Goal: Task Accomplishment & Management: Use online tool/utility

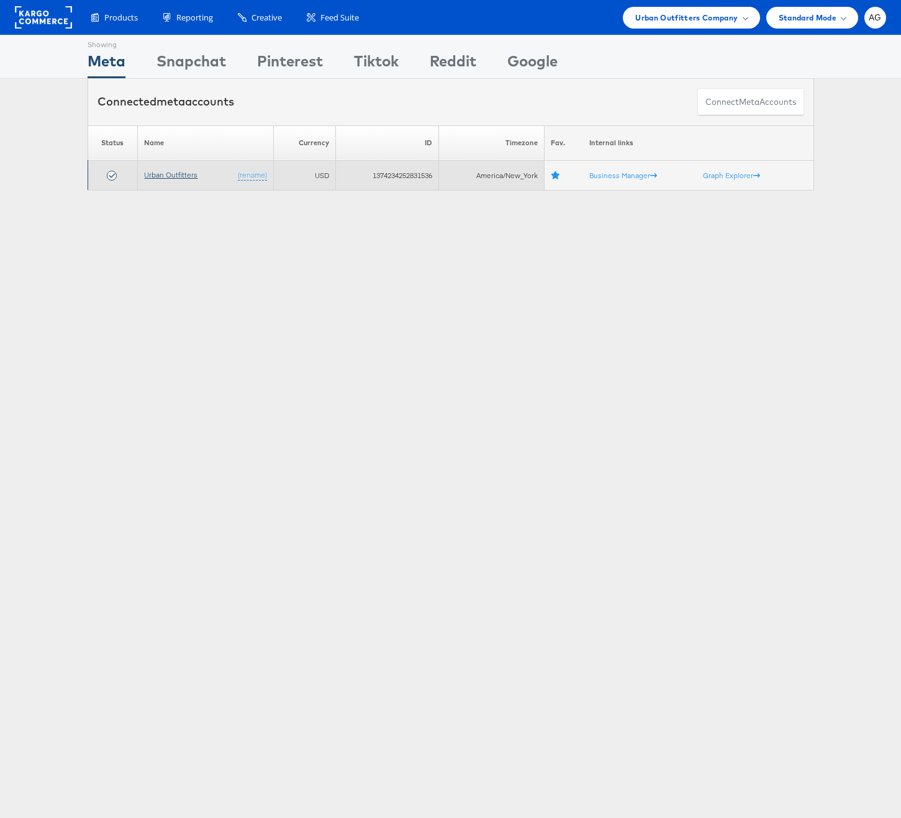
click at [189, 178] on link "Urban Outfitters" at bounding box center [170, 174] width 53 height 9
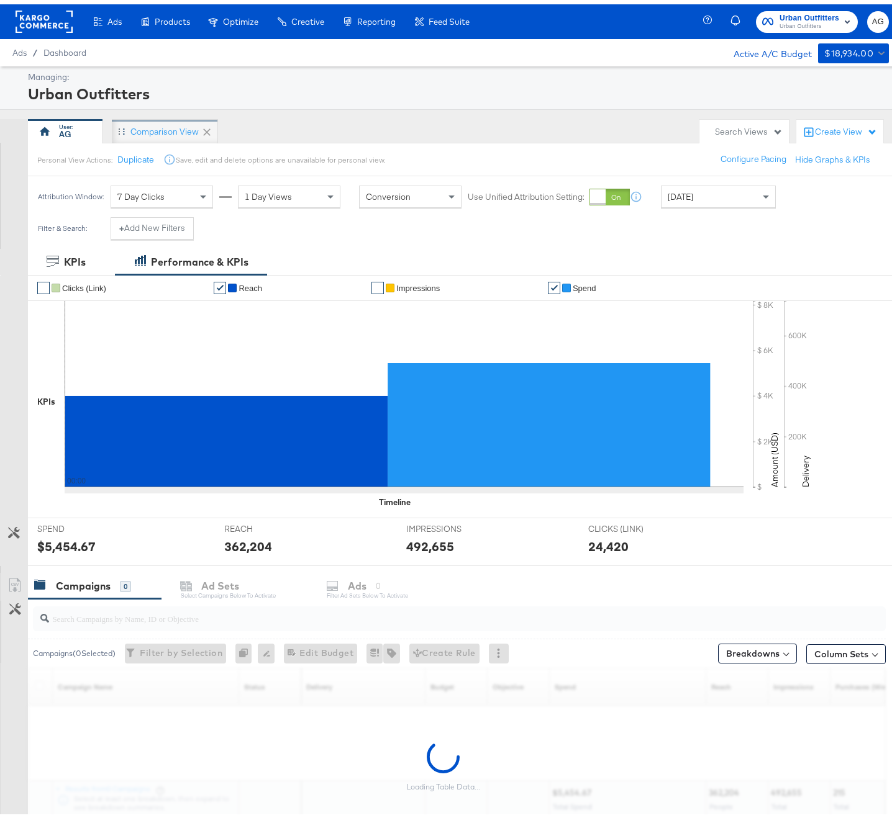
click at [160, 125] on div "Comparison View" at bounding box center [164, 128] width 68 height 12
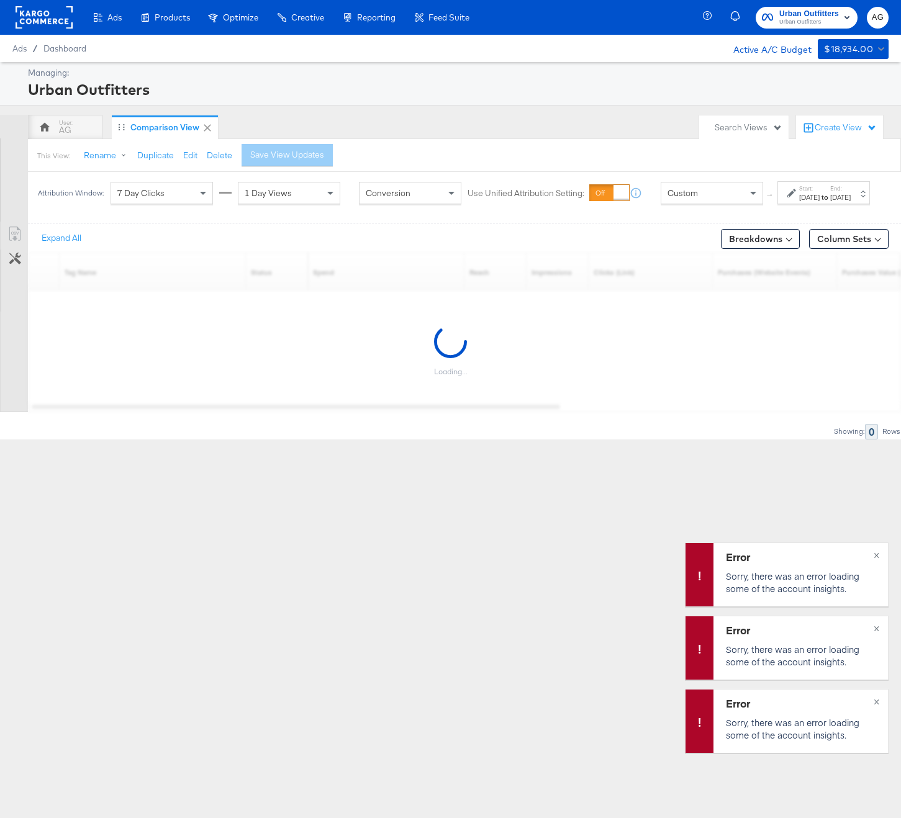
click at [40, 24] on rect at bounding box center [44, 17] width 57 height 22
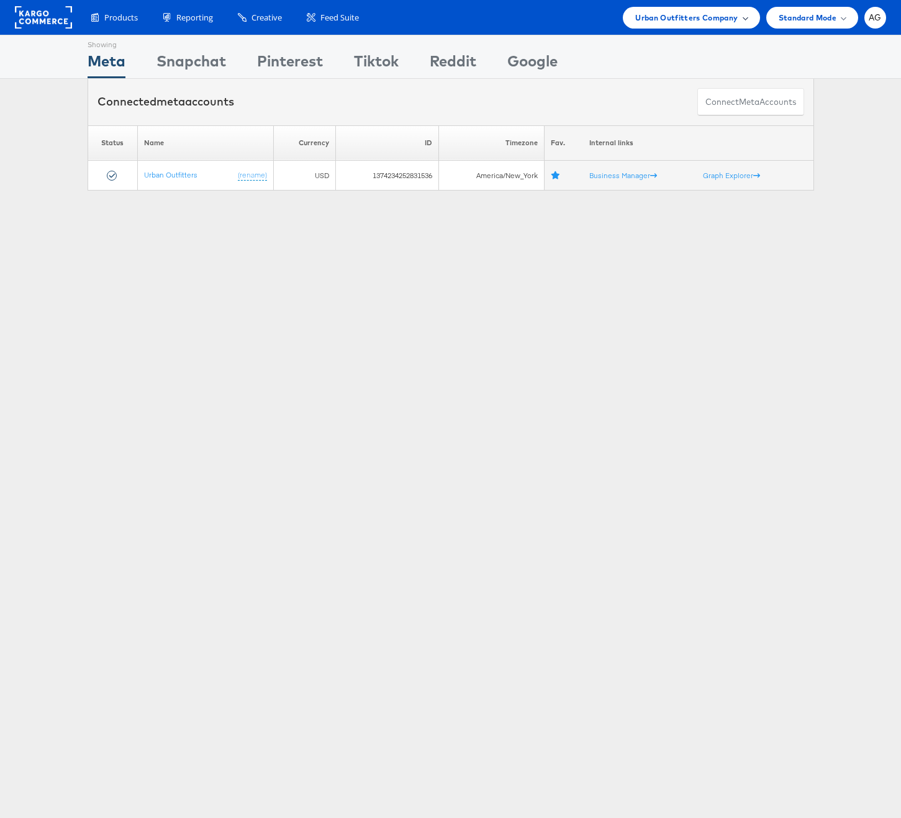
click at [741, 24] on div "Urban Outfitters Company" at bounding box center [691, 17] width 112 height 13
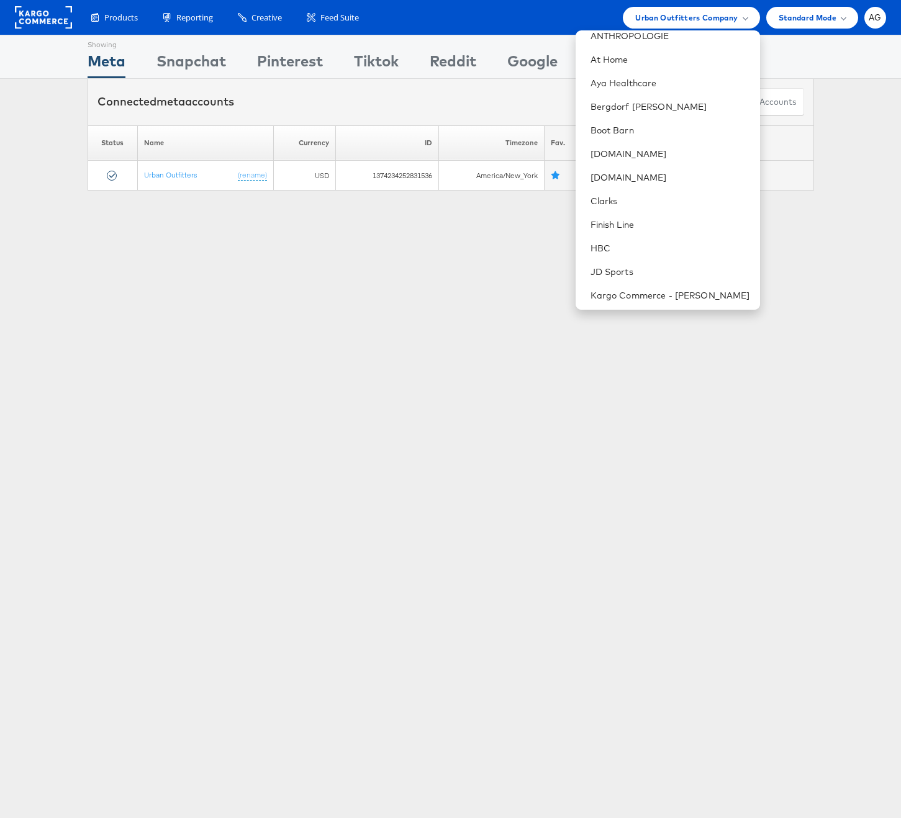
scroll to position [312, 0]
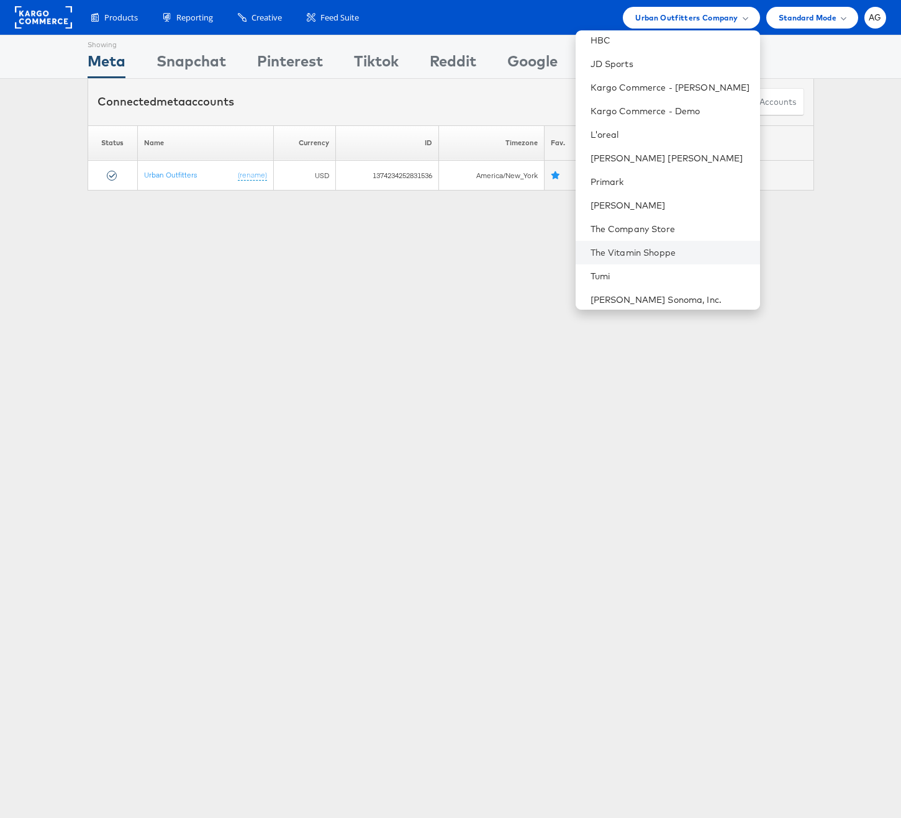
click at [659, 262] on li "The Vitamin Shoppe" at bounding box center [668, 253] width 184 height 24
click at [662, 250] on link "The Vitamin Shoppe" at bounding box center [671, 253] width 160 height 12
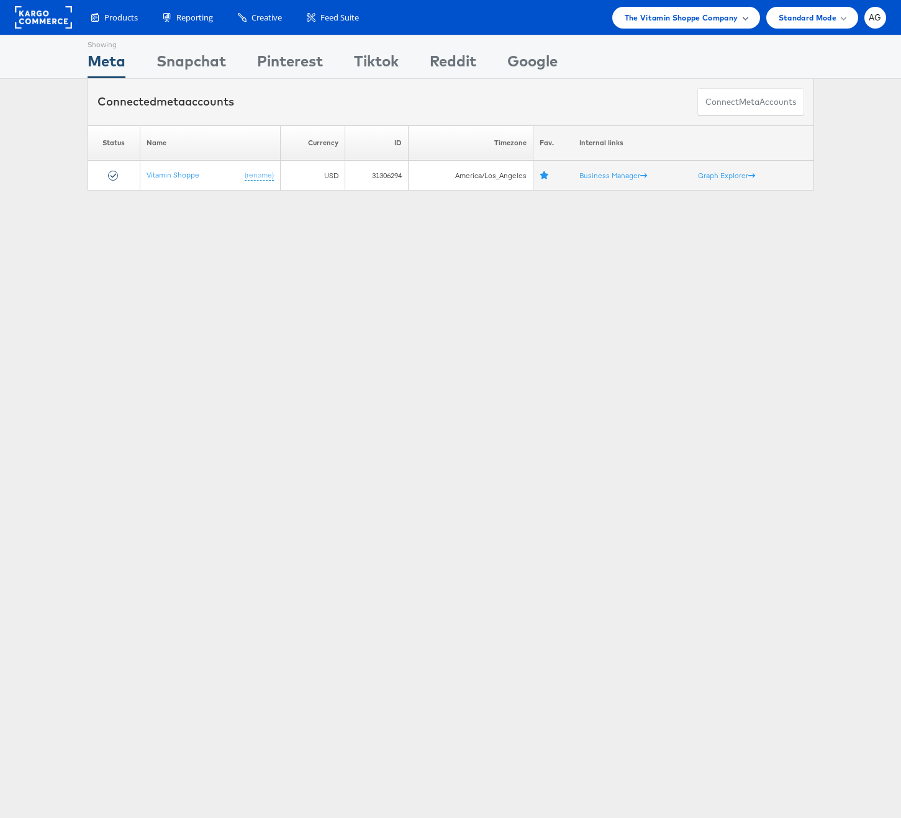
click at [727, 17] on span "The Vitamin Shoppe Company" at bounding box center [682, 17] width 114 height 13
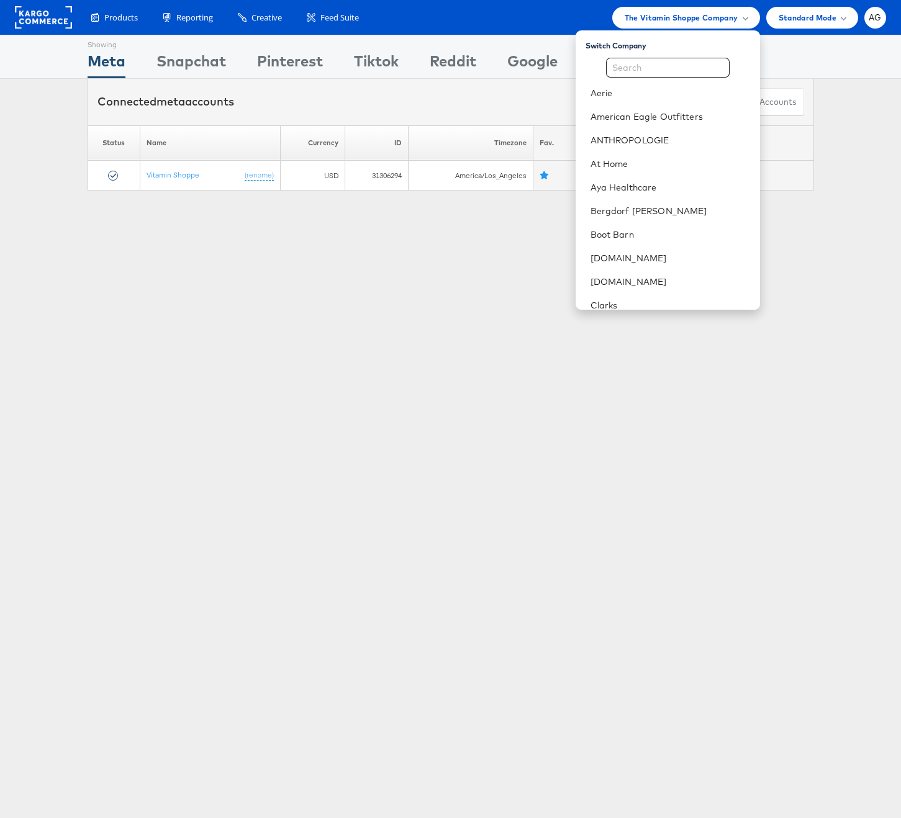
click at [212, 333] on div "Showing Meta Showing Snapchat Showing Pinterest Showing Tiktok Showing Reddit S…" at bounding box center [450, 345] width 901 height 621
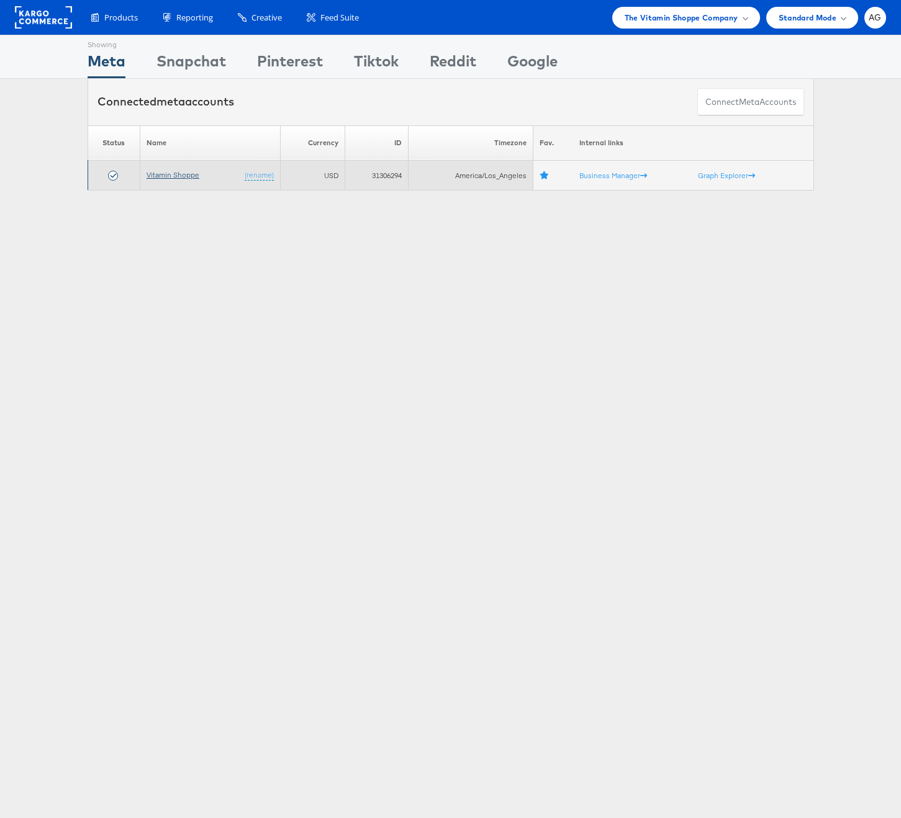
click at [194, 177] on link "Vitamin Shoppe" at bounding box center [173, 174] width 53 height 9
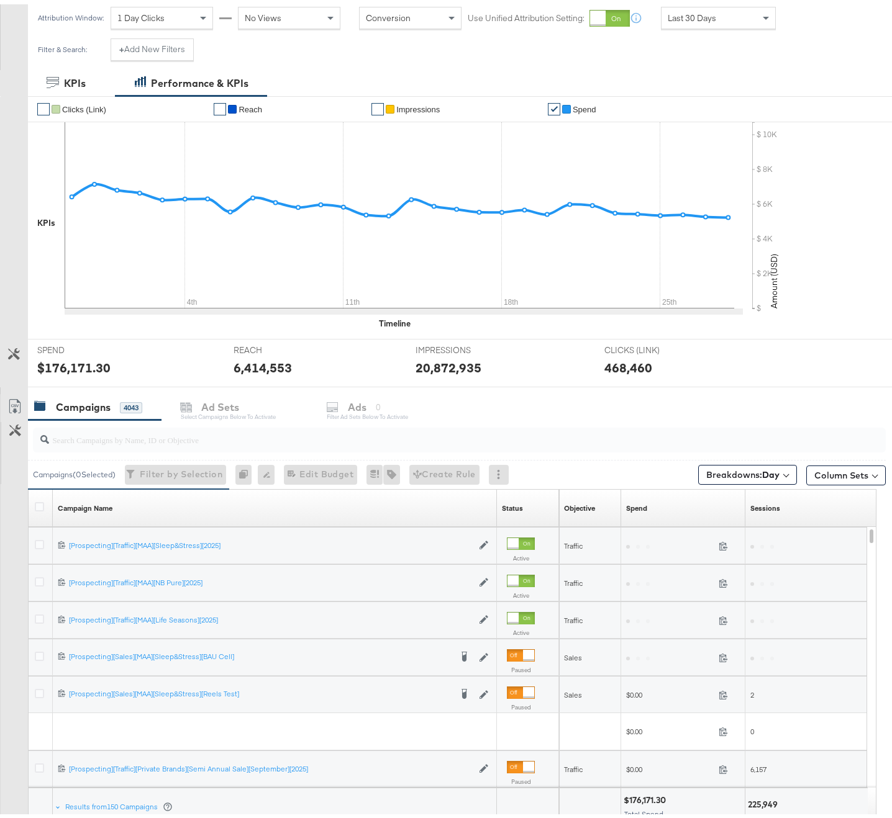
scroll to position [29, 0]
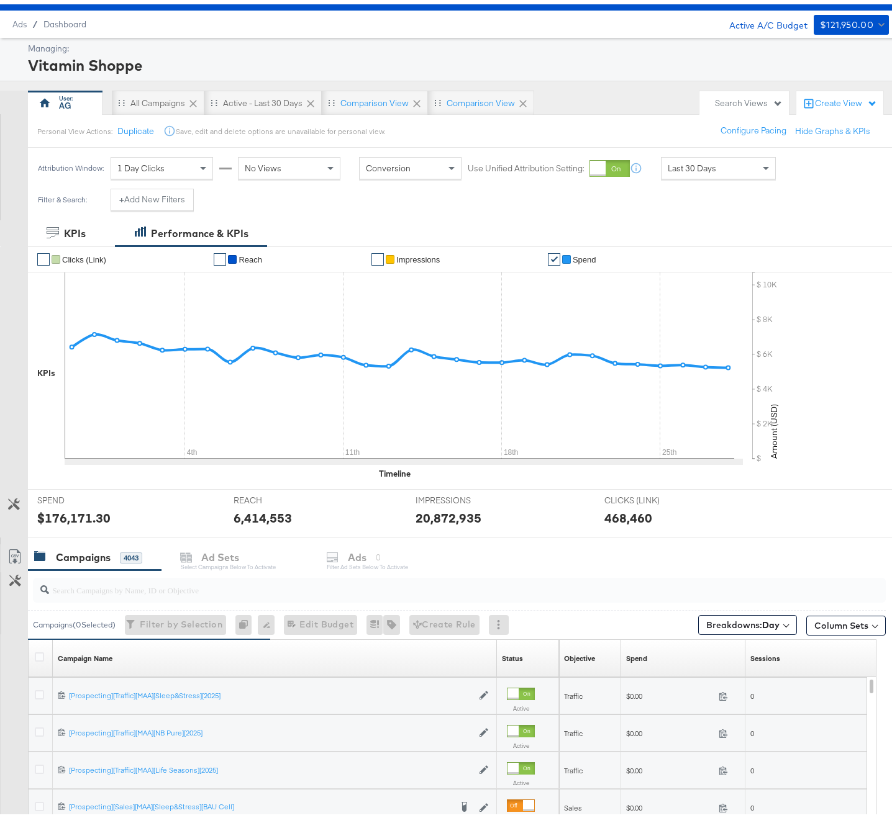
click at [869, 96] on div "Create View" at bounding box center [839, 99] width 87 height 25
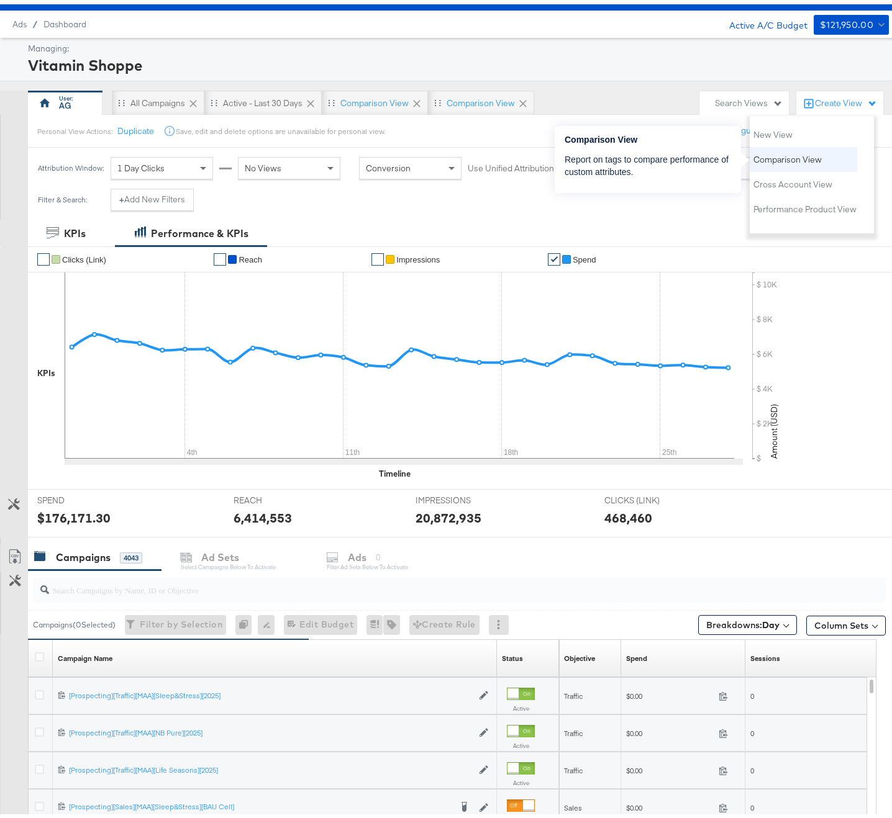
click at [807, 160] on span "Comparison View" at bounding box center [787, 156] width 68 height 12
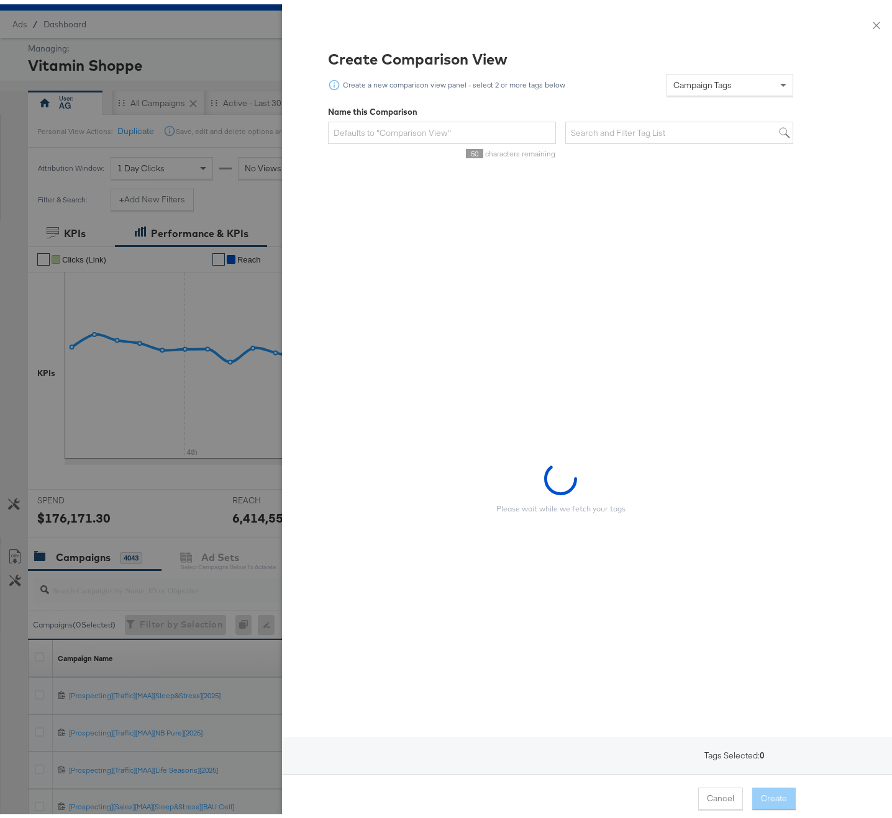
click at [714, 85] on span "Campaign Tags" at bounding box center [702, 80] width 58 height 11
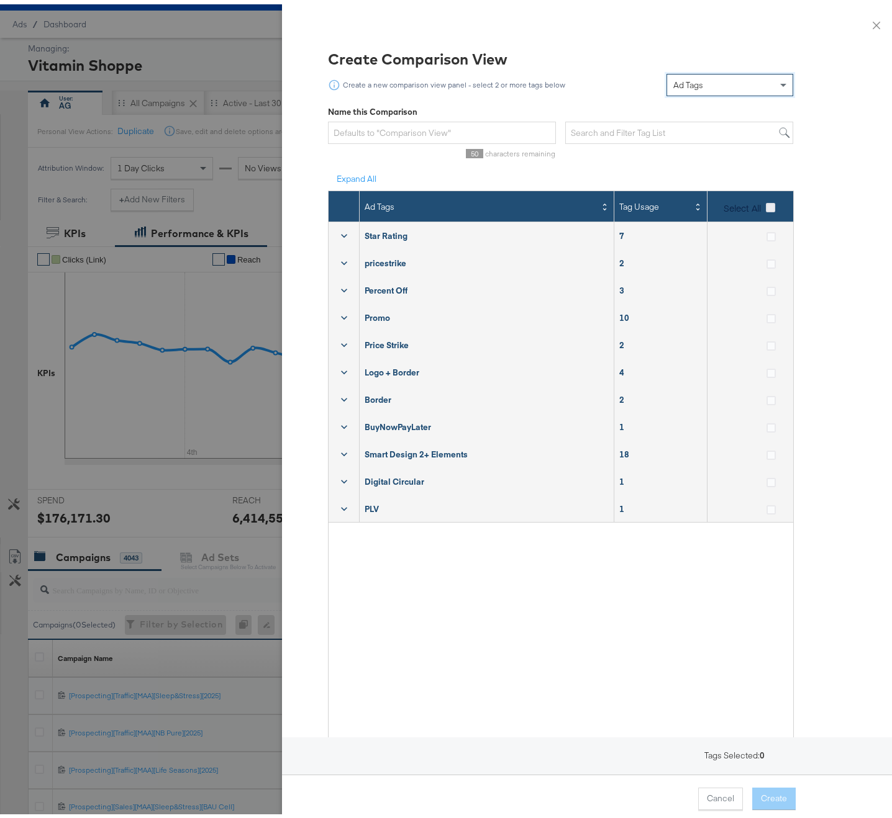
click at [766, 204] on icon at bounding box center [770, 203] width 9 height 9
click at [0, 0] on input "Select All" at bounding box center [0, 0] width 0 height 0
click at [766, 786] on button "Create" at bounding box center [773, 795] width 43 height 22
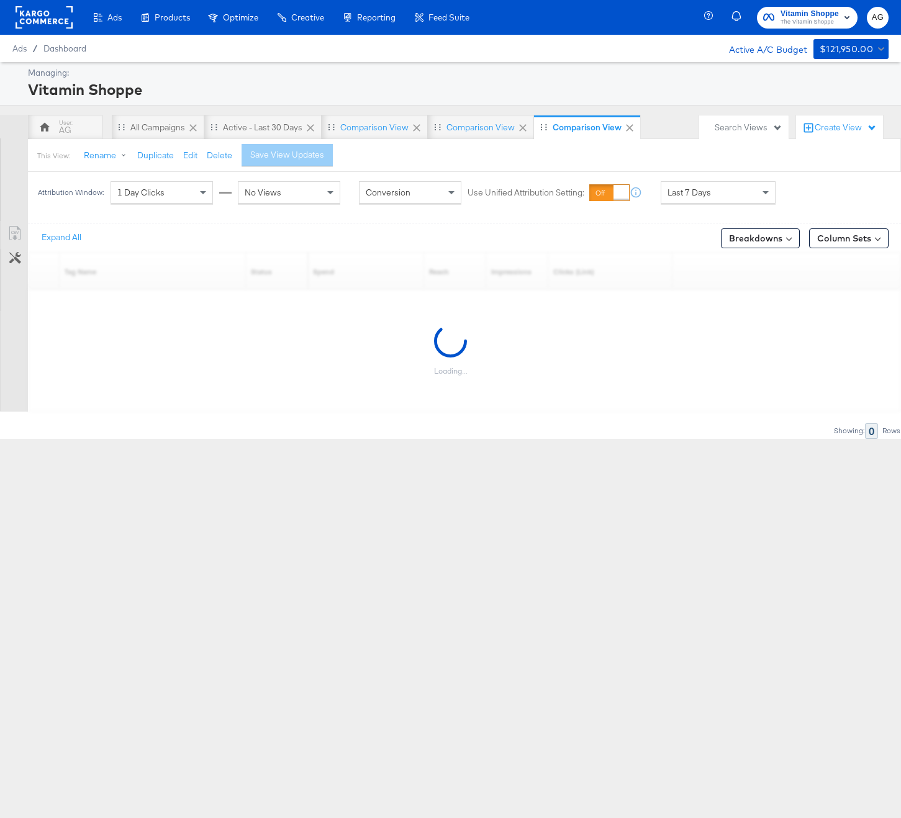
click at [713, 194] on div "Last 7 Days" at bounding box center [718, 192] width 114 height 21
click at [799, 202] on div "Sep 29th 2025" at bounding box center [809, 197] width 20 height 10
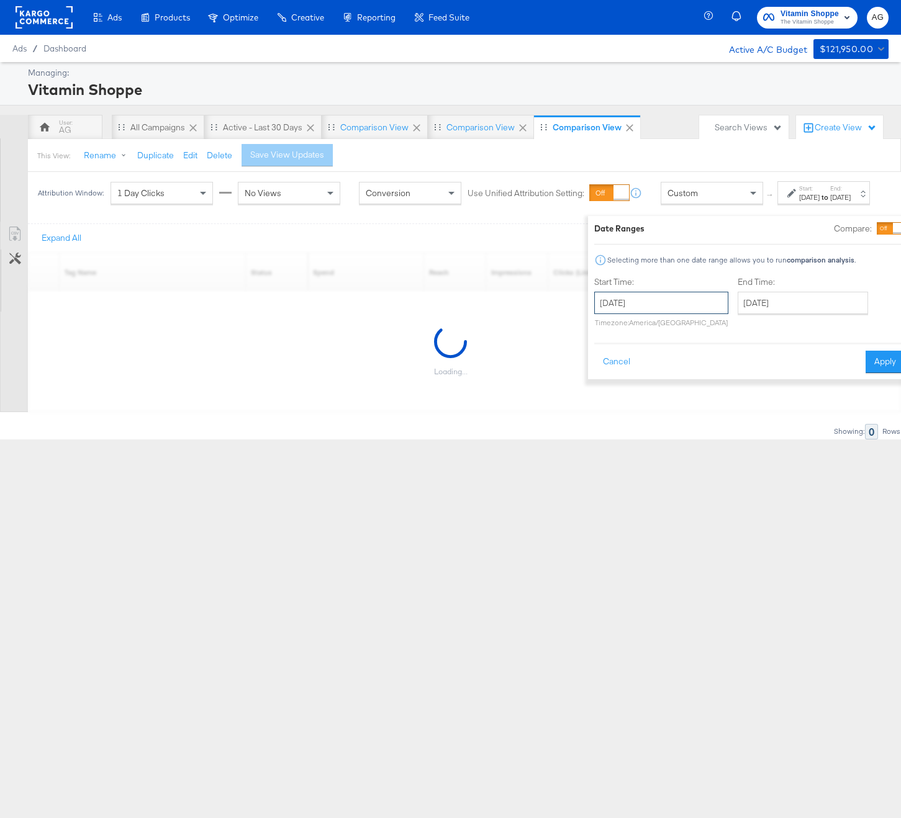
click at [637, 314] on input "September 29th 2025" at bounding box center [661, 303] width 134 height 22
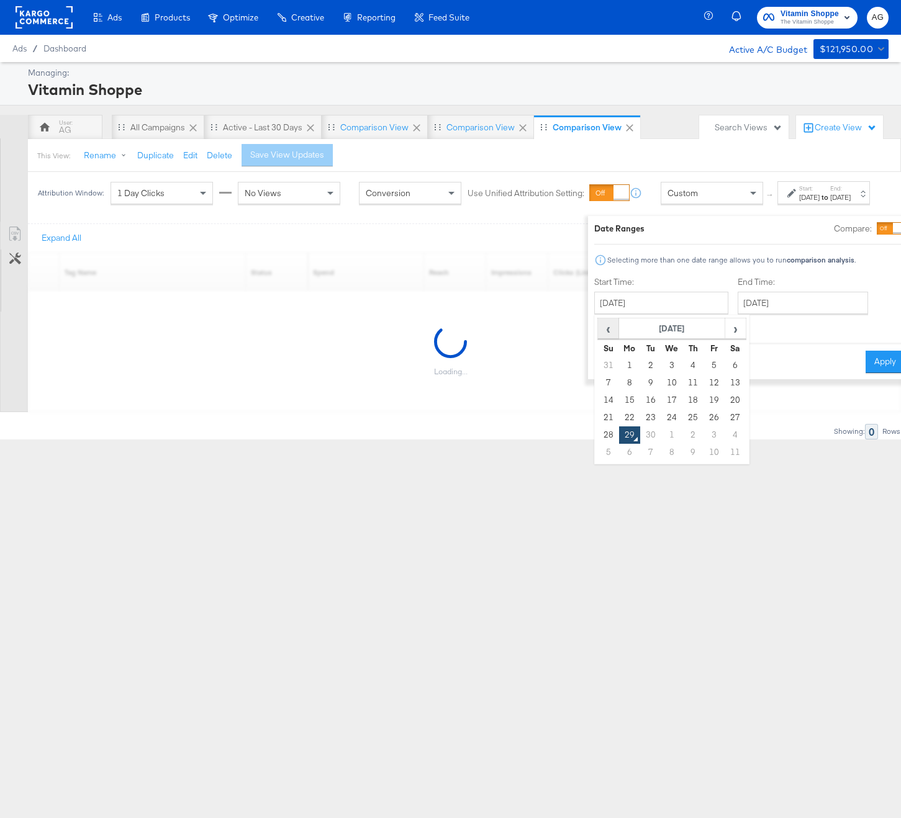
click at [599, 334] on span "‹" at bounding box center [608, 328] width 19 height 19
click at [599, 335] on span "‹" at bounding box center [608, 328] width 19 height 19
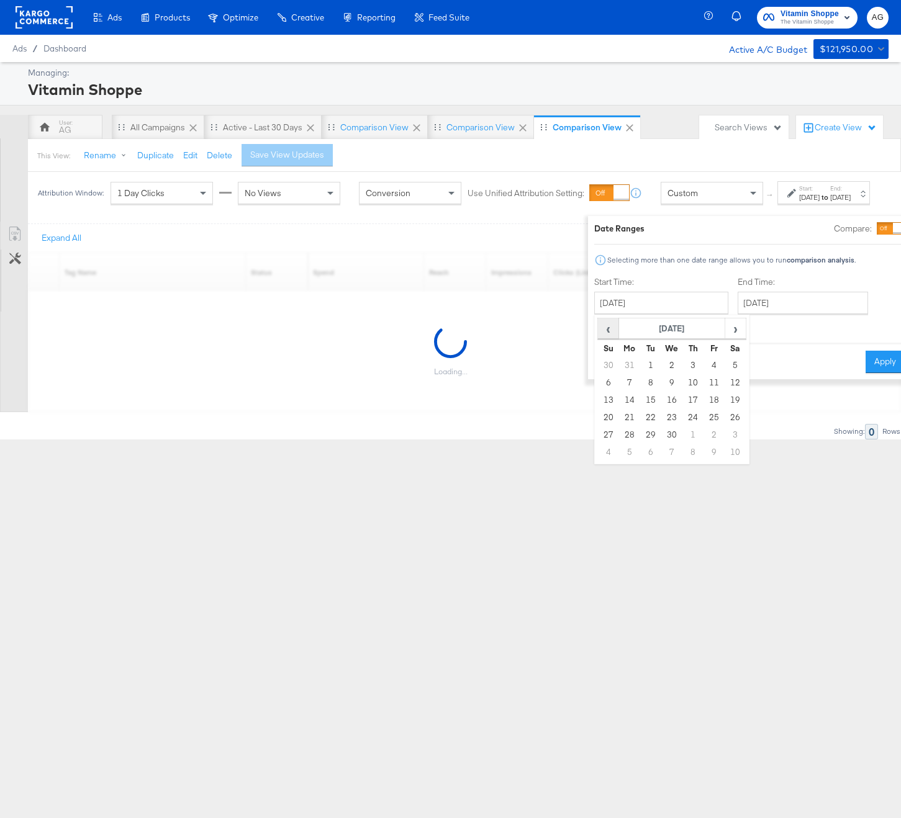
click at [599, 335] on span "‹" at bounding box center [608, 328] width 19 height 19
click at [661, 371] on td "1" at bounding box center [671, 365] width 21 height 17
type input "January 1st 2025"
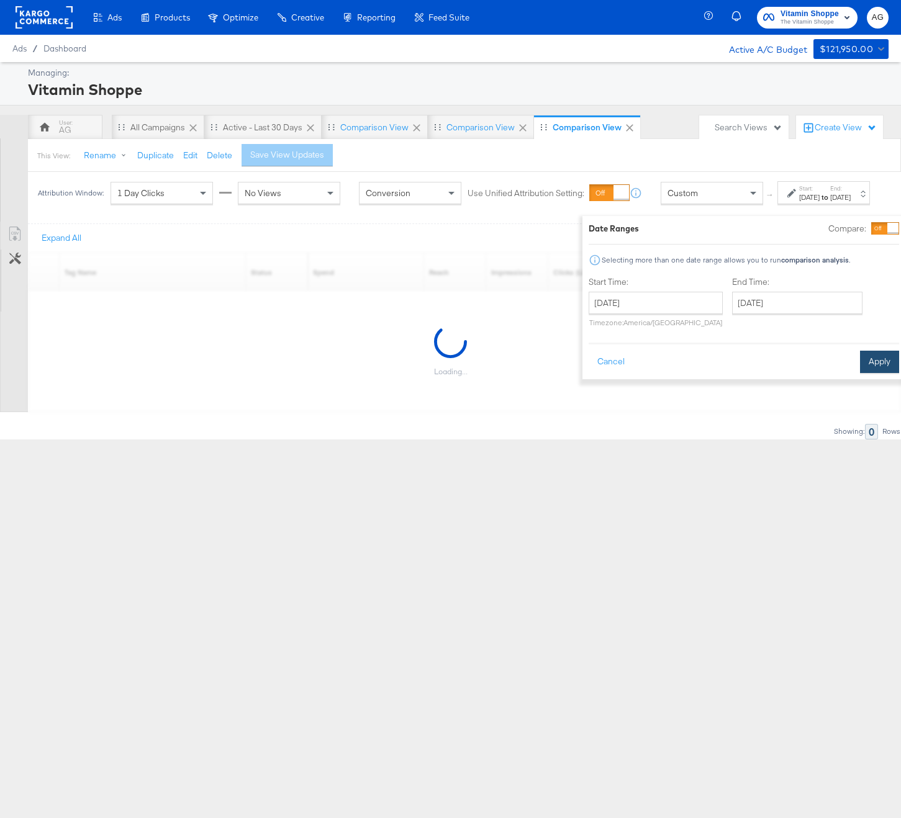
click at [860, 357] on button "Apply" at bounding box center [879, 362] width 39 height 22
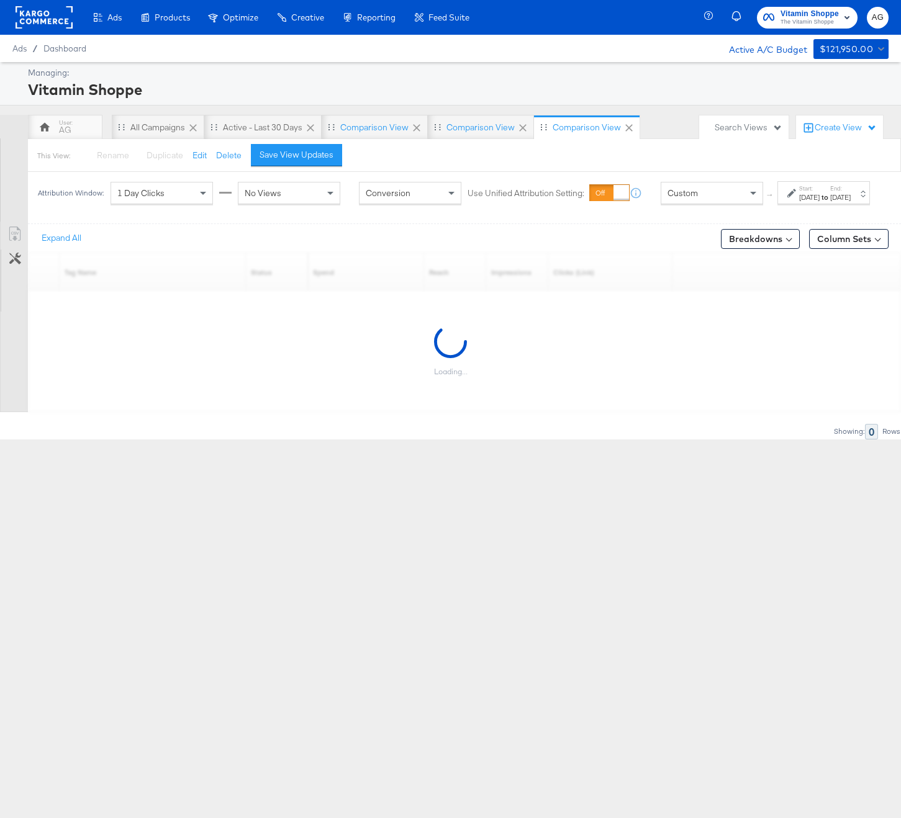
click at [173, 201] on div "1 Day Clicks" at bounding box center [161, 193] width 101 height 21
click at [269, 203] on div "No Views" at bounding box center [288, 193] width 101 height 21
click at [742, 600] on div "Ads Products Optimize Creative Reporting Feed Suite Vitamin Shoppe The Vitamin …" at bounding box center [450, 409] width 901 height 818
click at [257, 149] on button "Save View Updates" at bounding box center [296, 155] width 91 height 22
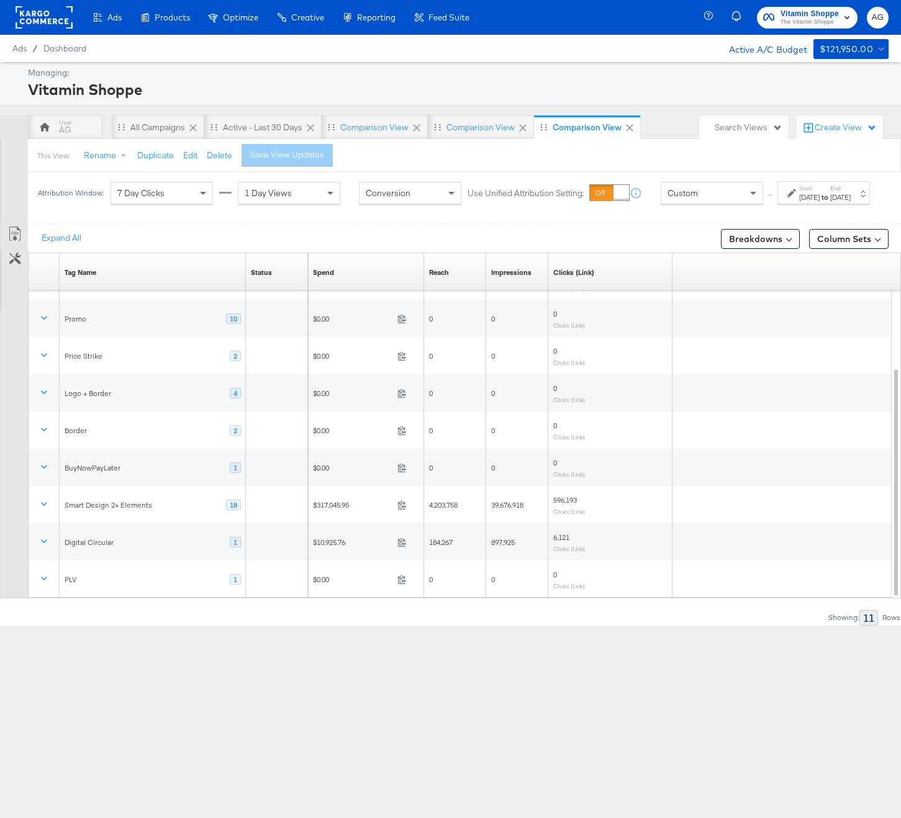
click at [48, 14] on rect at bounding box center [44, 17] width 57 height 22
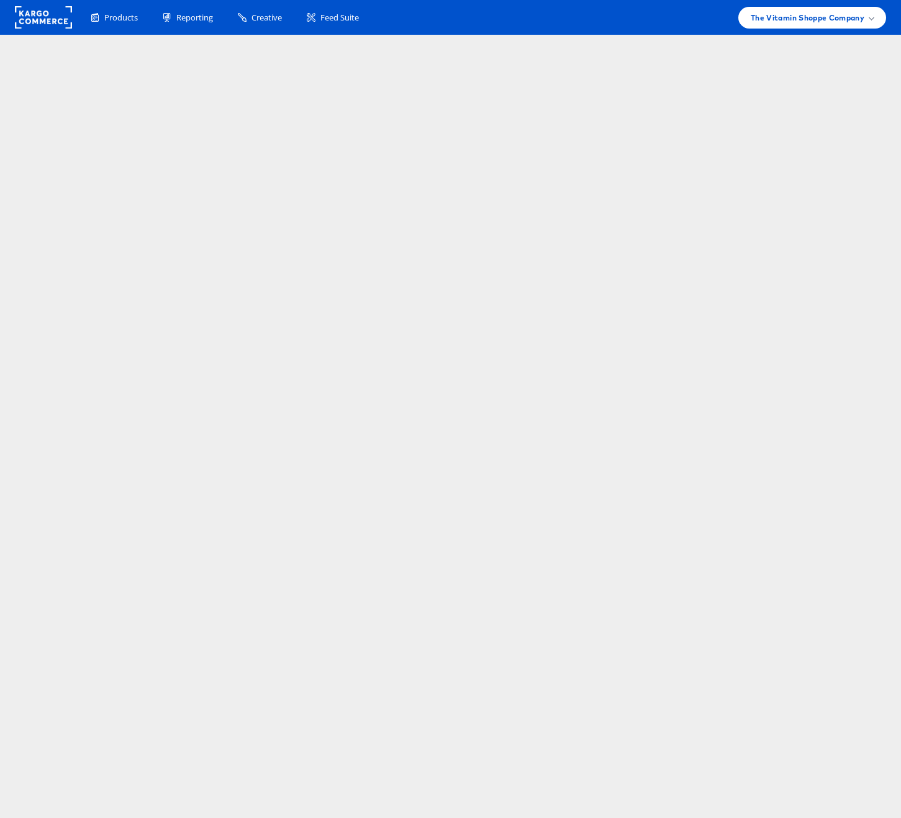
click at [22, 14] on rect at bounding box center [43, 17] width 57 height 22
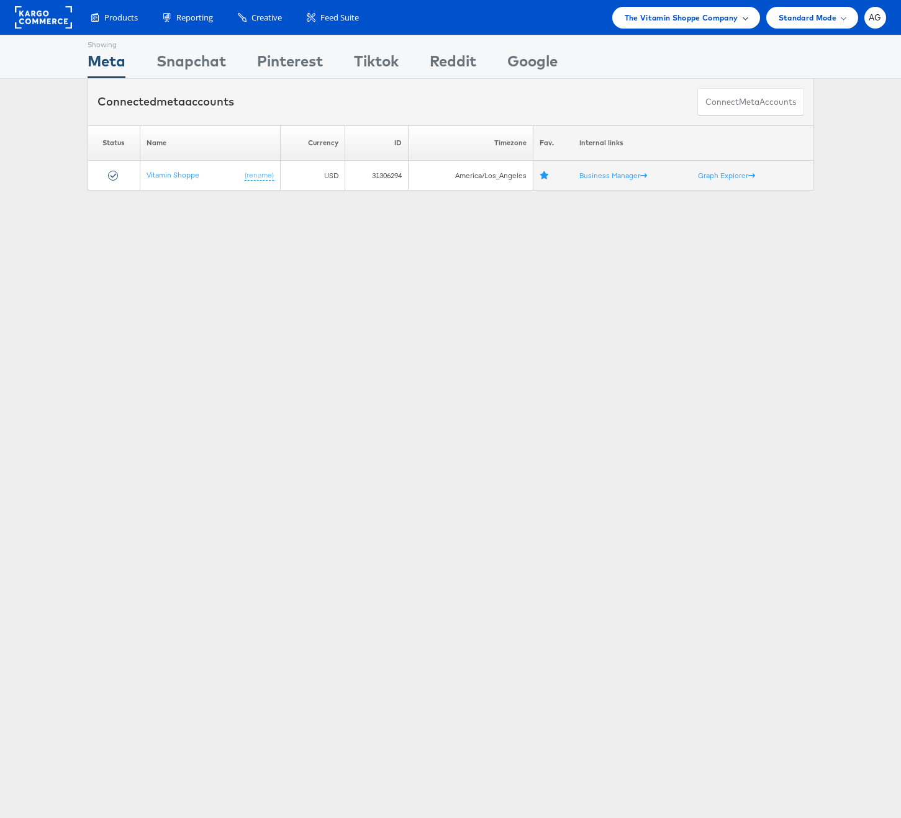
click at [720, 20] on span "The Vitamin Shoppe Company" at bounding box center [682, 17] width 114 height 13
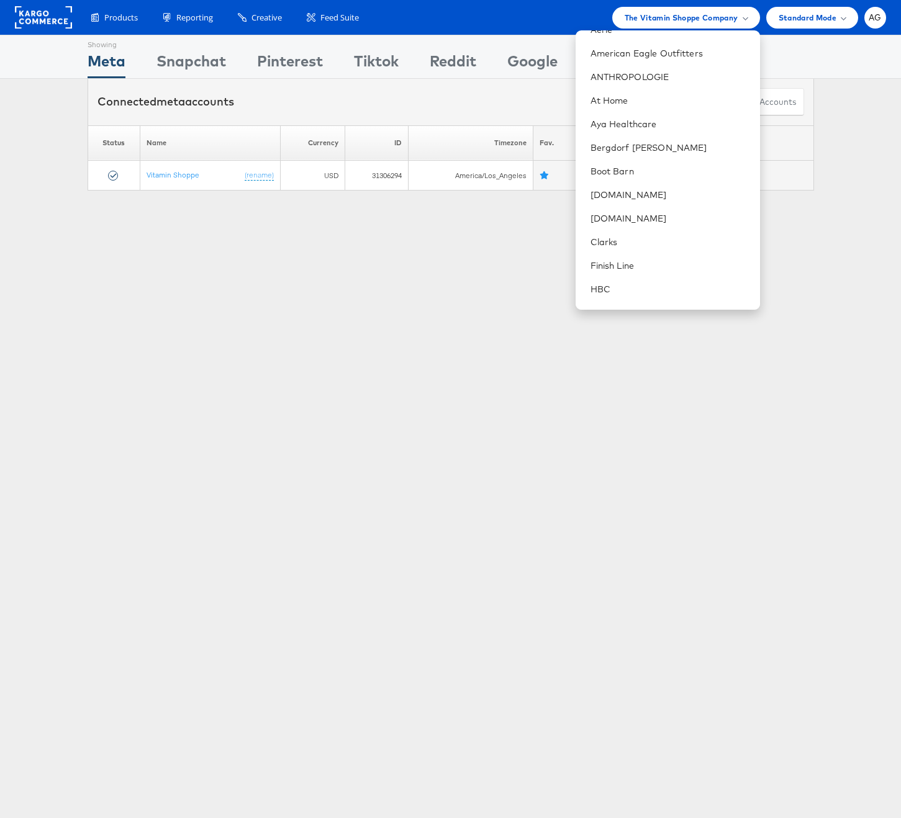
scroll to position [212, 0]
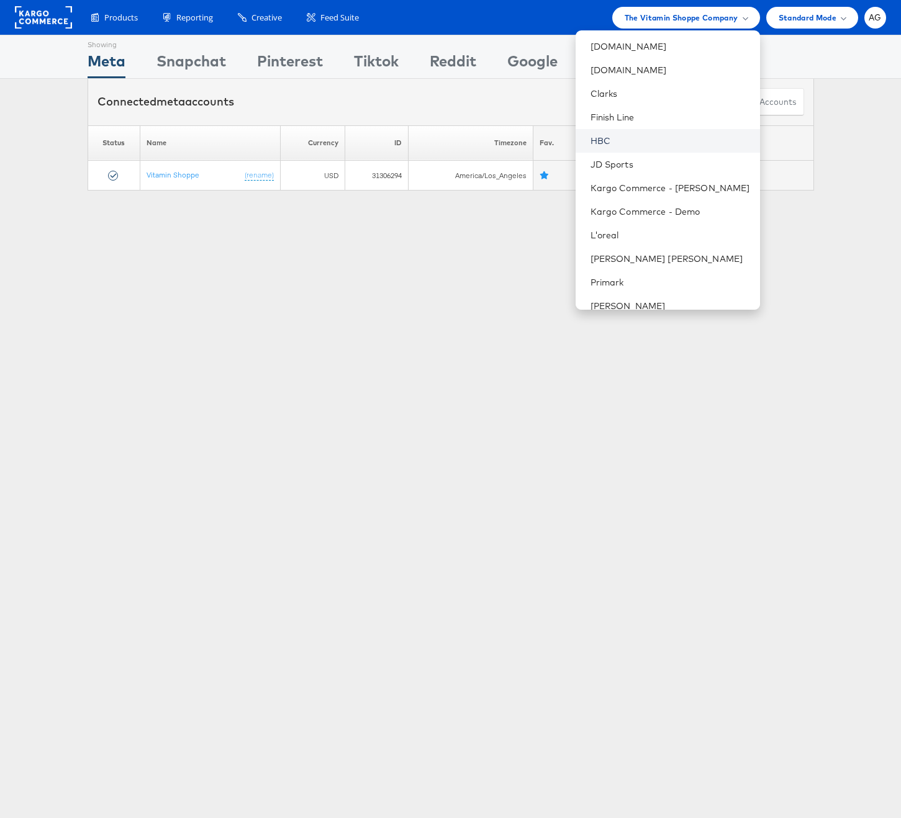
click at [669, 141] on link "HBC" at bounding box center [671, 141] width 160 height 12
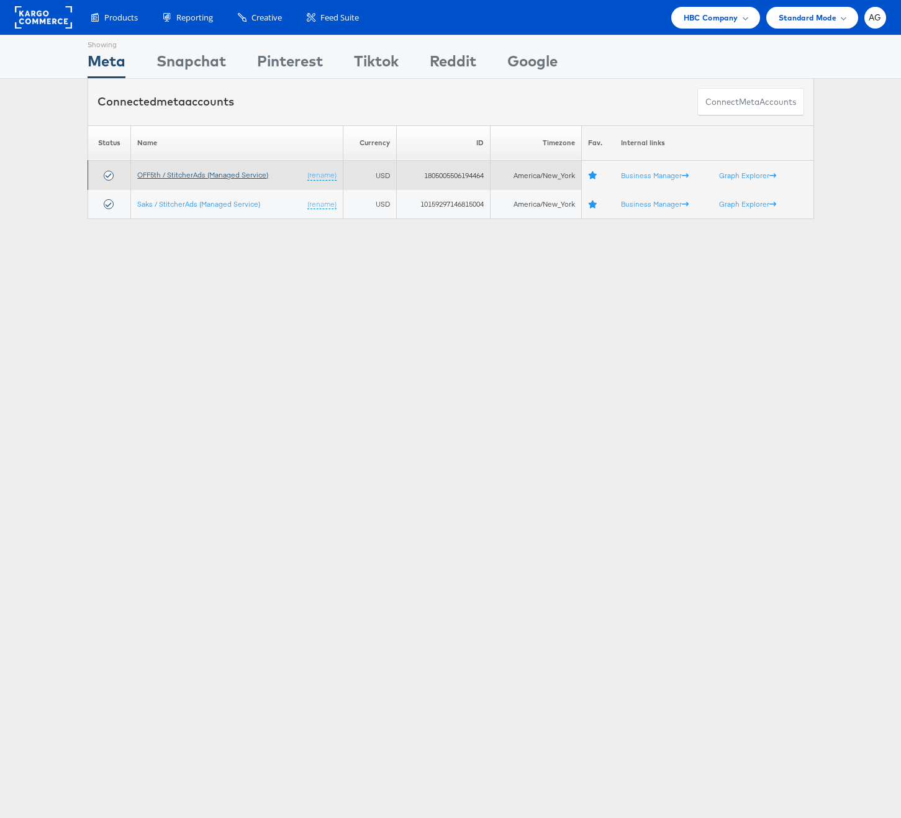
click at [232, 171] on link "OFF5th / StitcherAds (Managed Service)" at bounding box center [202, 174] width 131 height 9
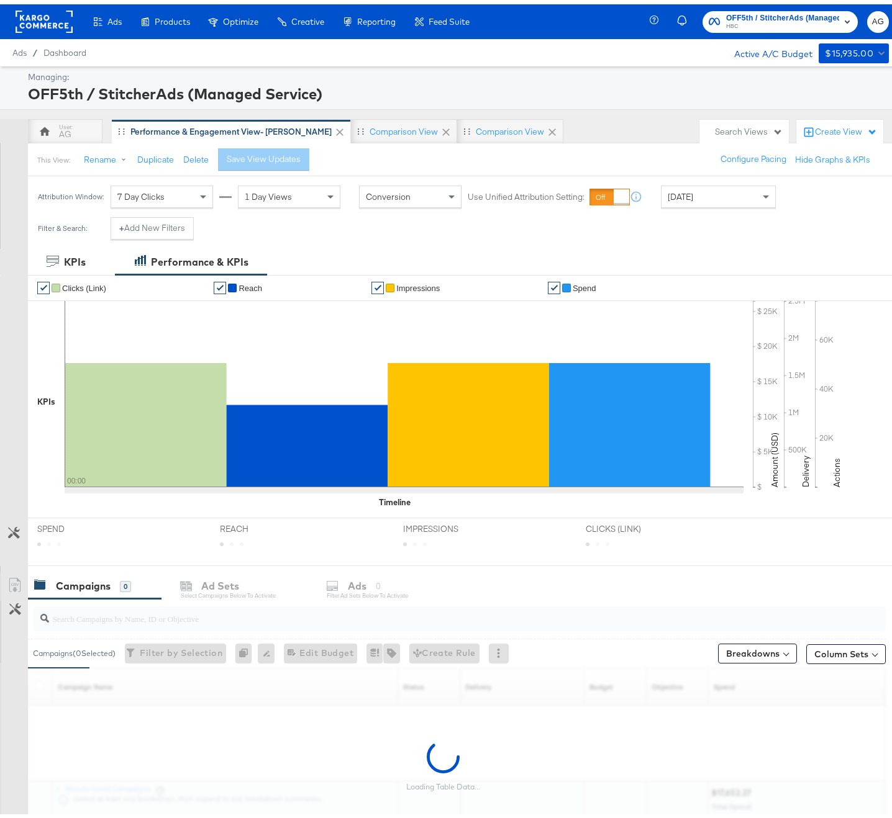
click at [815, 129] on div "Create View" at bounding box center [846, 128] width 62 height 12
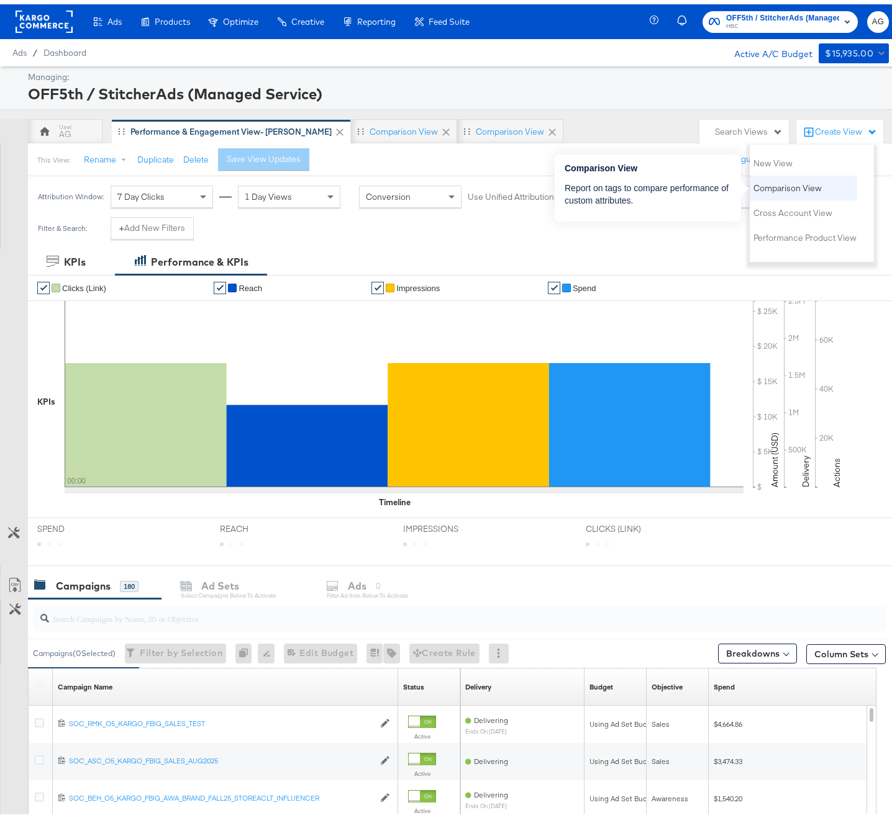
click at [813, 184] on span "Comparison View" at bounding box center [787, 184] width 68 height 12
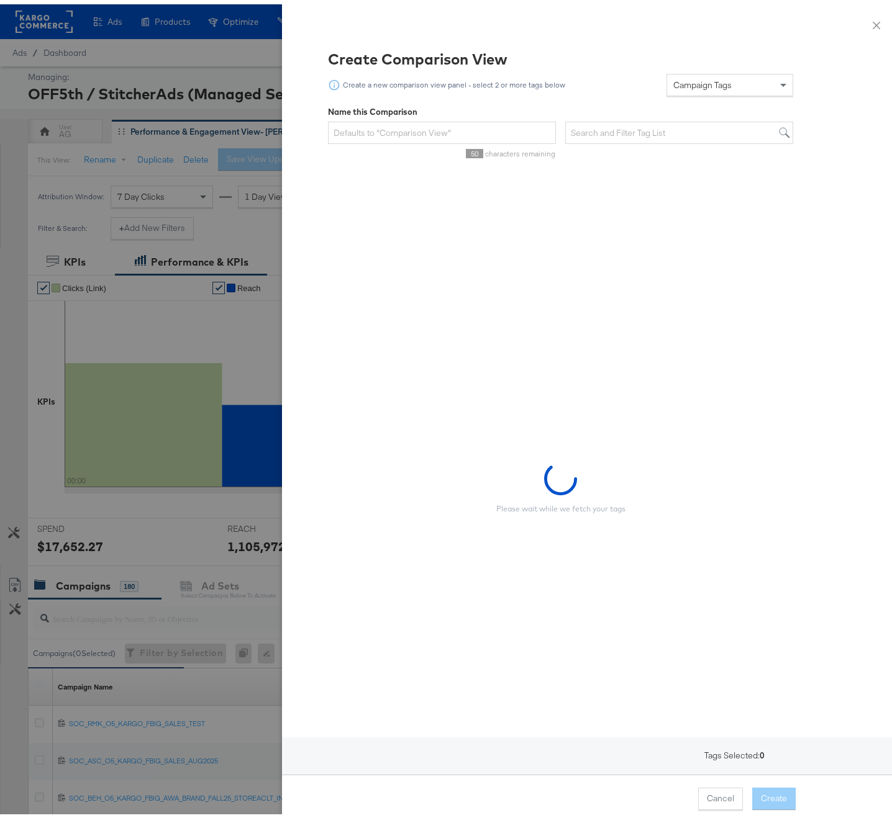
click at [702, 84] on span "Campaign Tags" at bounding box center [702, 80] width 58 height 11
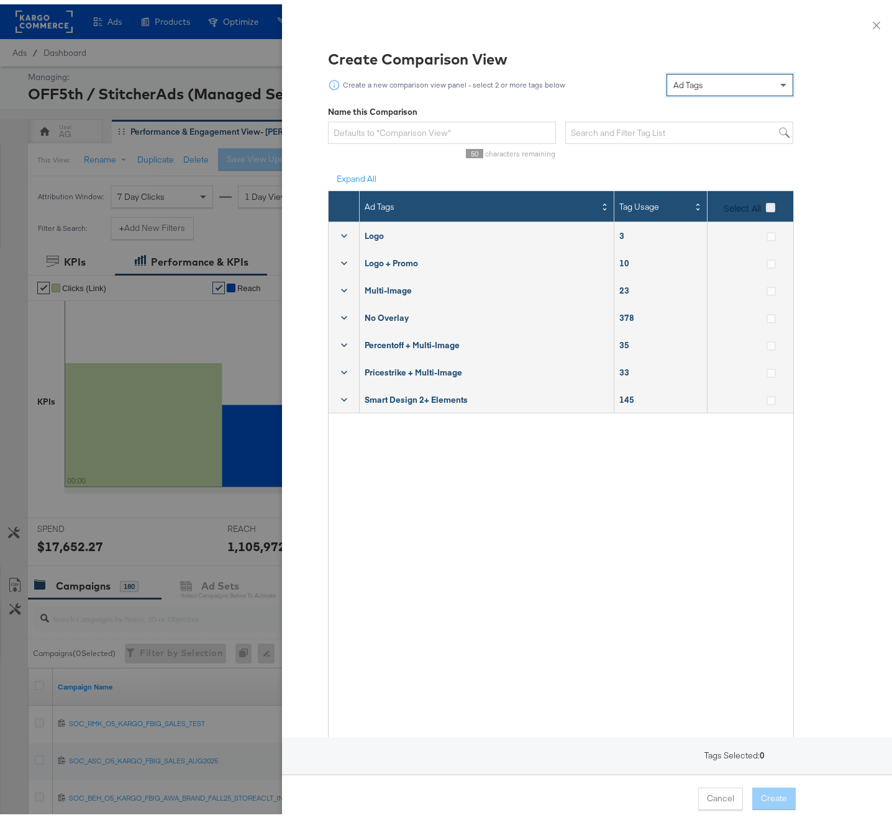
click at [766, 203] on icon at bounding box center [770, 203] width 9 height 9
click at [0, 0] on input "Select All" at bounding box center [0, 0] width 0 height 0
click at [779, 788] on button "Create" at bounding box center [773, 795] width 43 height 22
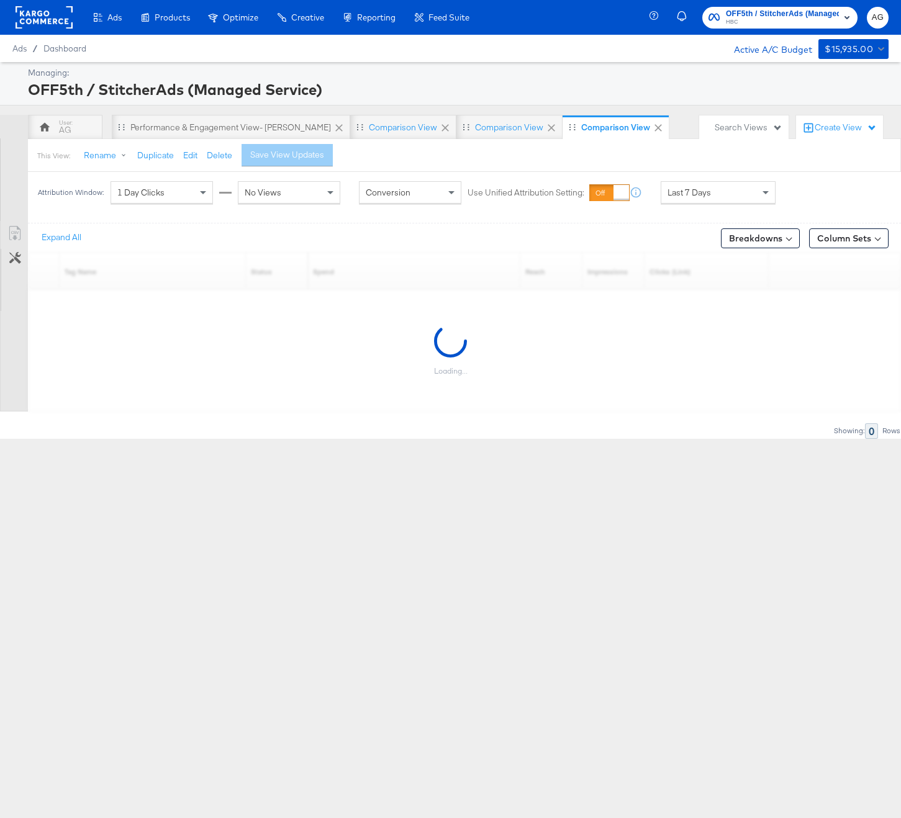
click at [152, 195] on span "1 Day Clicks" at bounding box center [140, 192] width 47 height 11
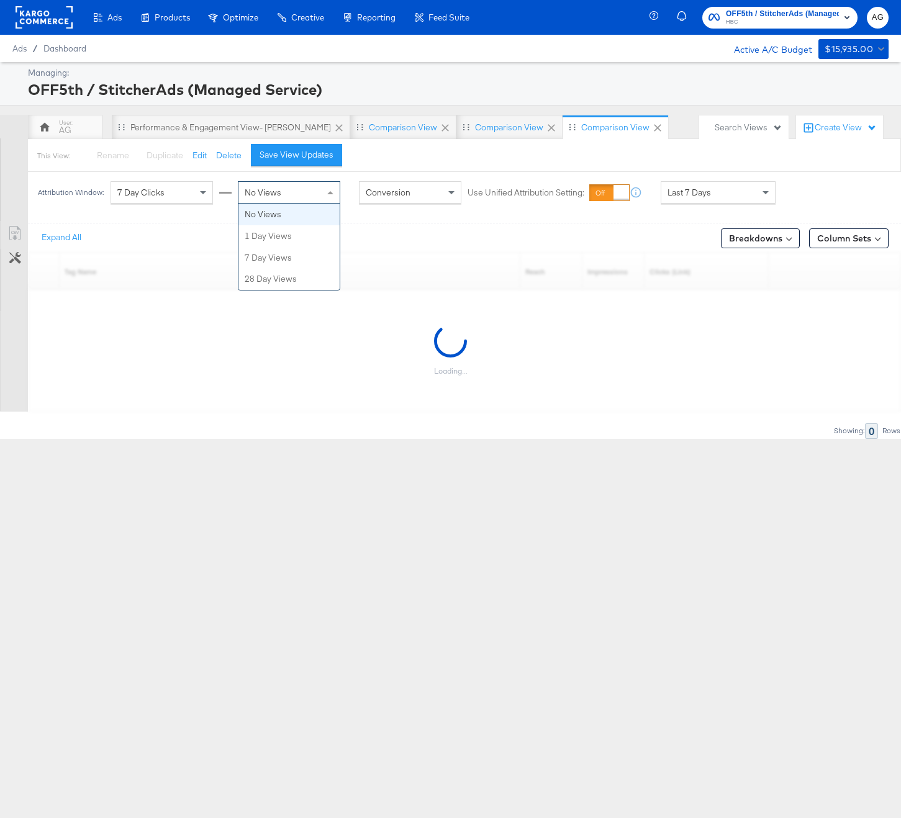
click at [284, 196] on div "No Views" at bounding box center [288, 192] width 101 height 21
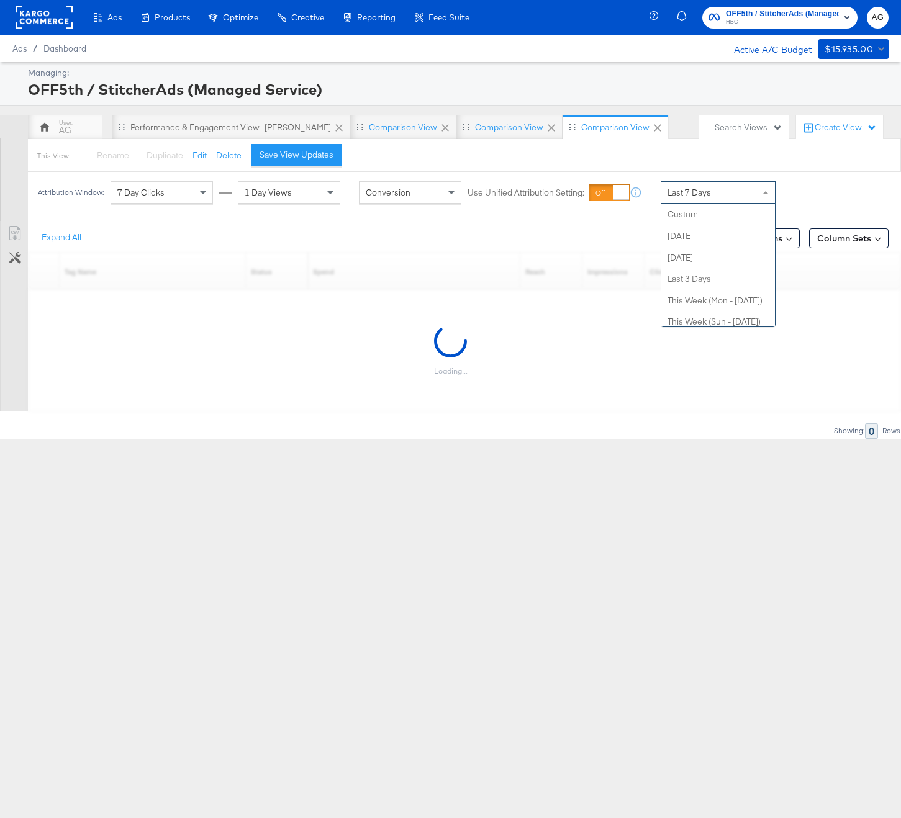
click at [745, 194] on div "Last 7 Days" at bounding box center [718, 192] width 114 height 21
click at [799, 192] on label "Start:" at bounding box center [809, 188] width 20 height 8
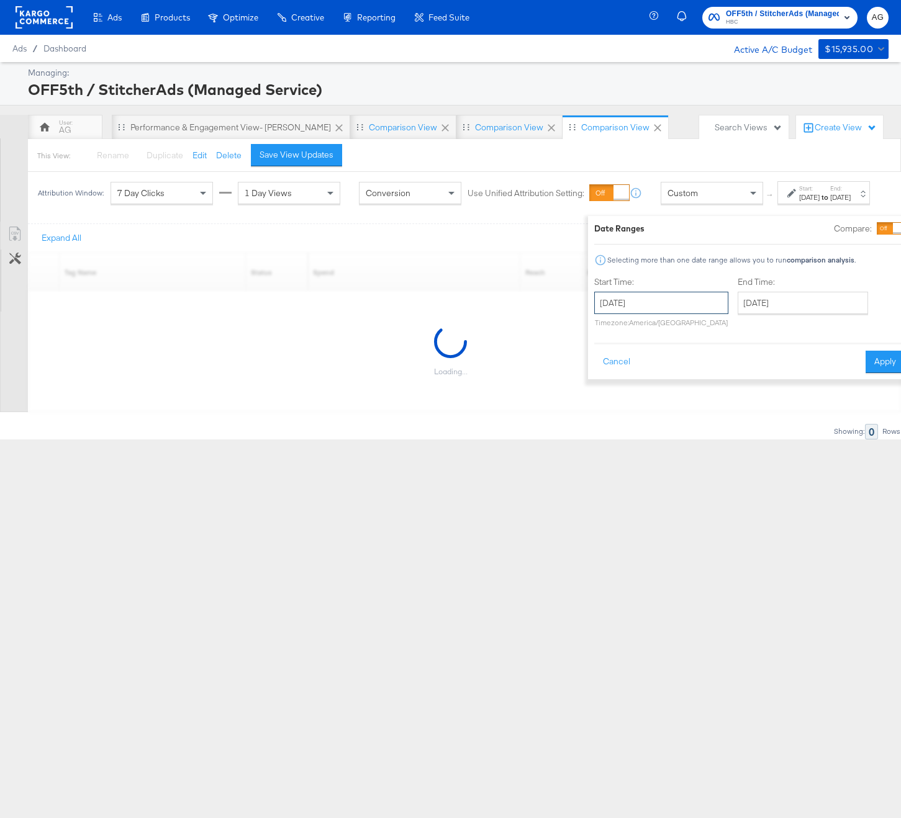
click at [602, 301] on input "September 29th 2025" at bounding box center [661, 303] width 134 height 22
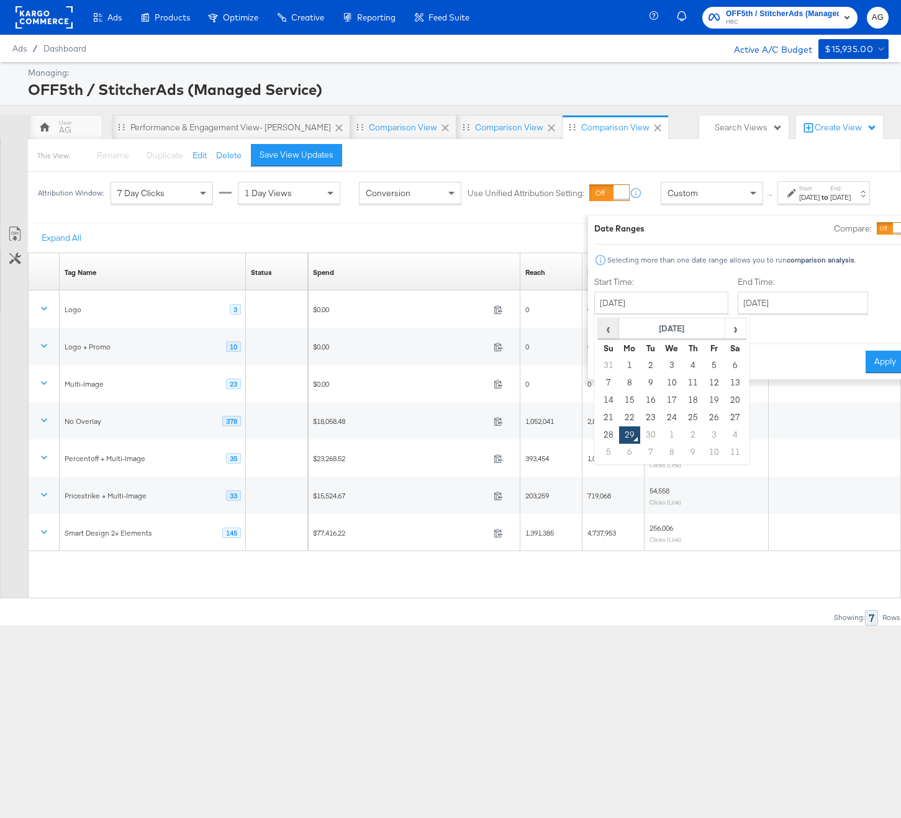
click at [599, 326] on span "‹" at bounding box center [608, 328] width 19 height 19
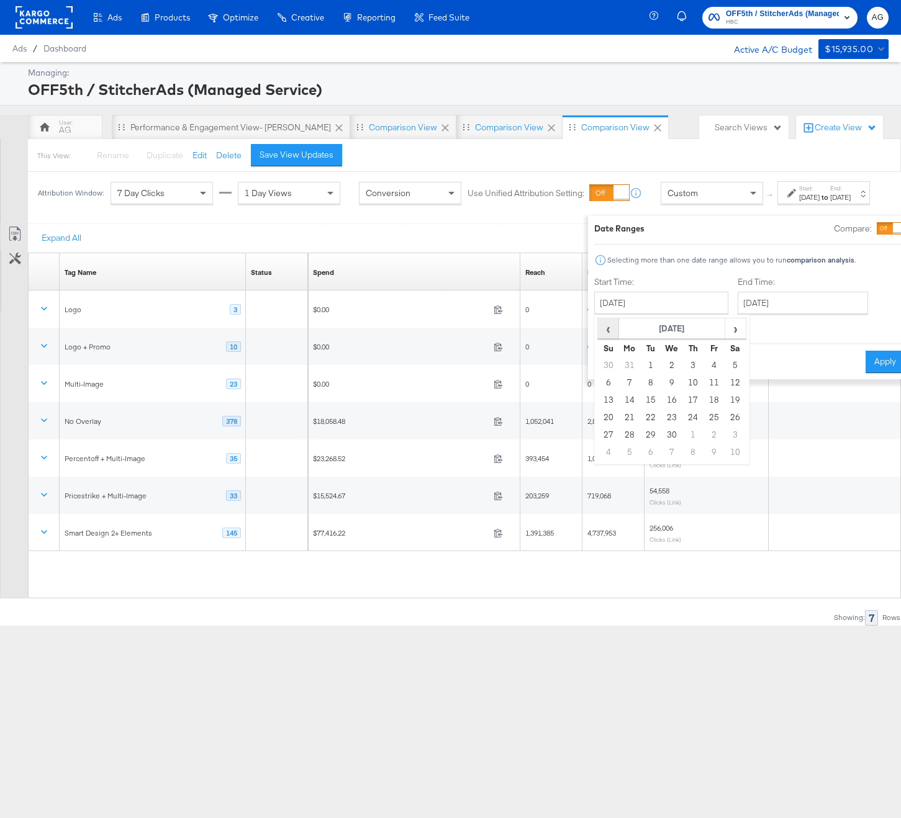
click at [599, 326] on span "‹" at bounding box center [608, 328] width 19 height 19
click at [661, 364] on td "1" at bounding box center [671, 365] width 21 height 17
type input "January 1st 2025"
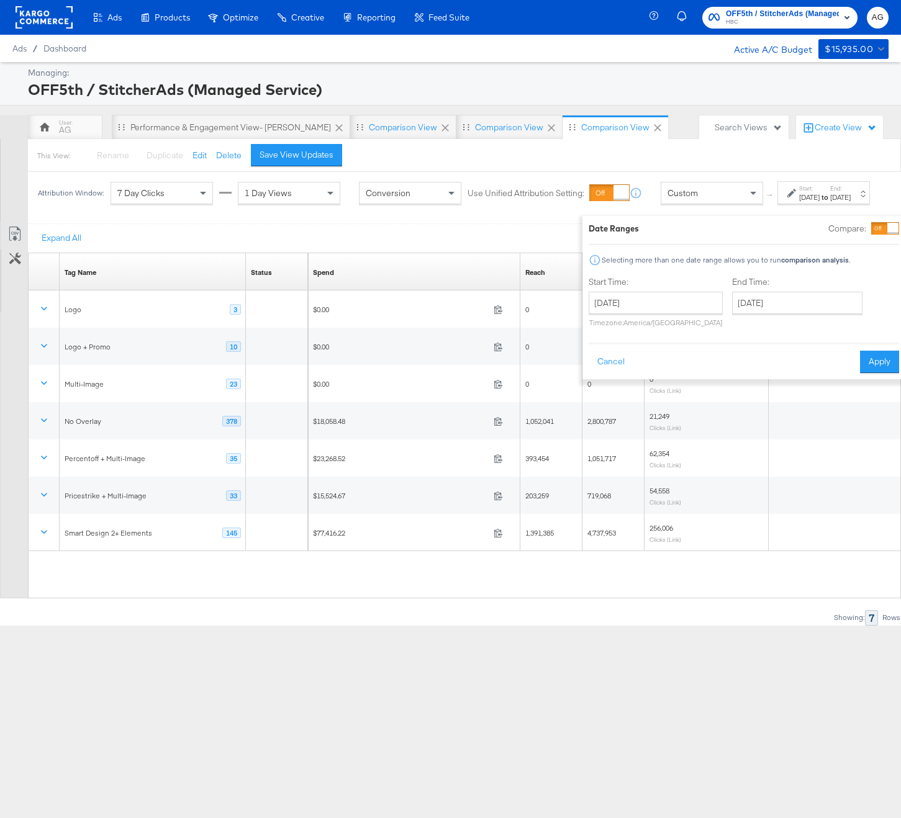
click at [875, 357] on div "Date Ranges Compare: Selecting more than one date range allows you to run compa…" at bounding box center [743, 297] width 323 height 163
click at [860, 366] on button "Apply" at bounding box center [879, 362] width 39 height 22
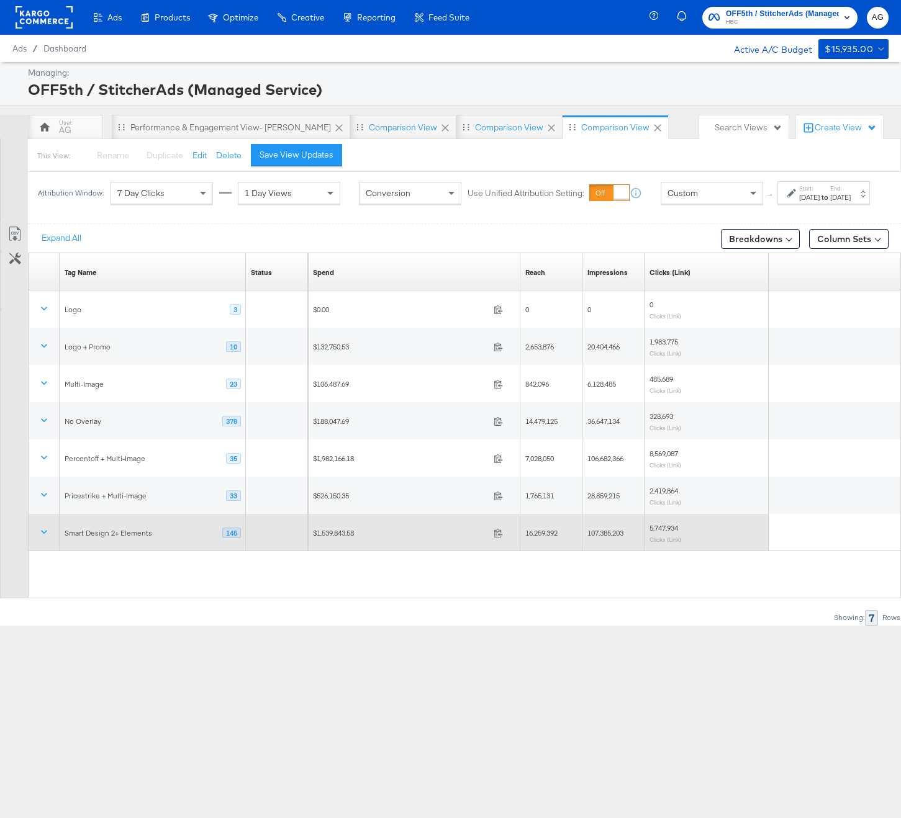
click at [68, 538] on div "Smart Design 2+ Elements" at bounding box center [109, 533] width 88 height 10
click at [38, 538] on icon at bounding box center [44, 532] width 12 height 12
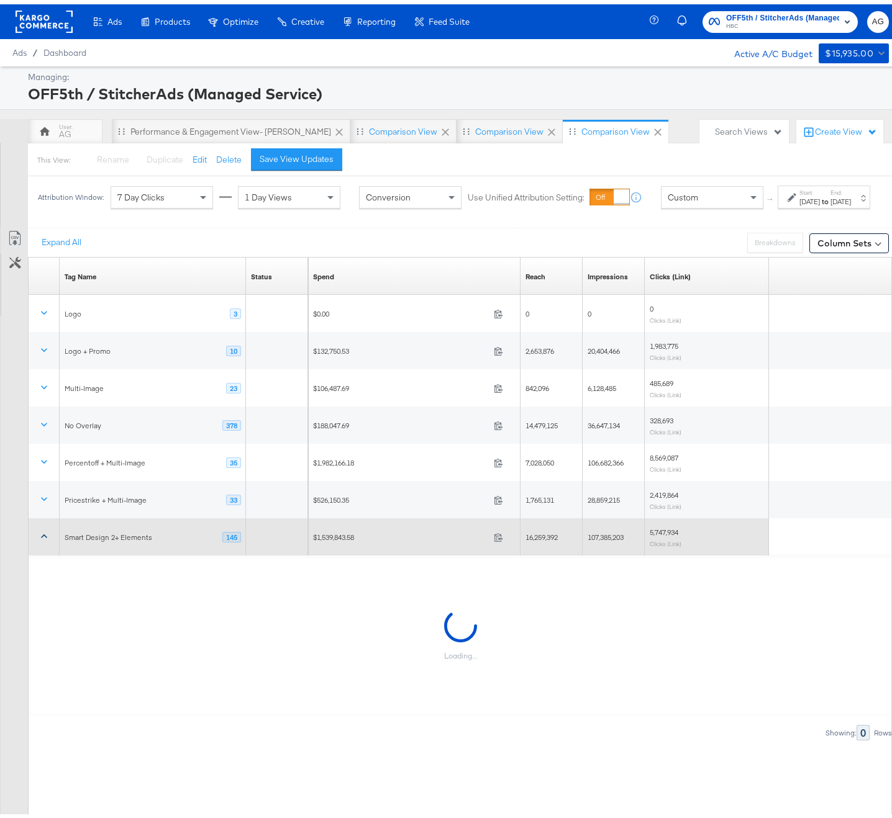
scroll to position [88, 0]
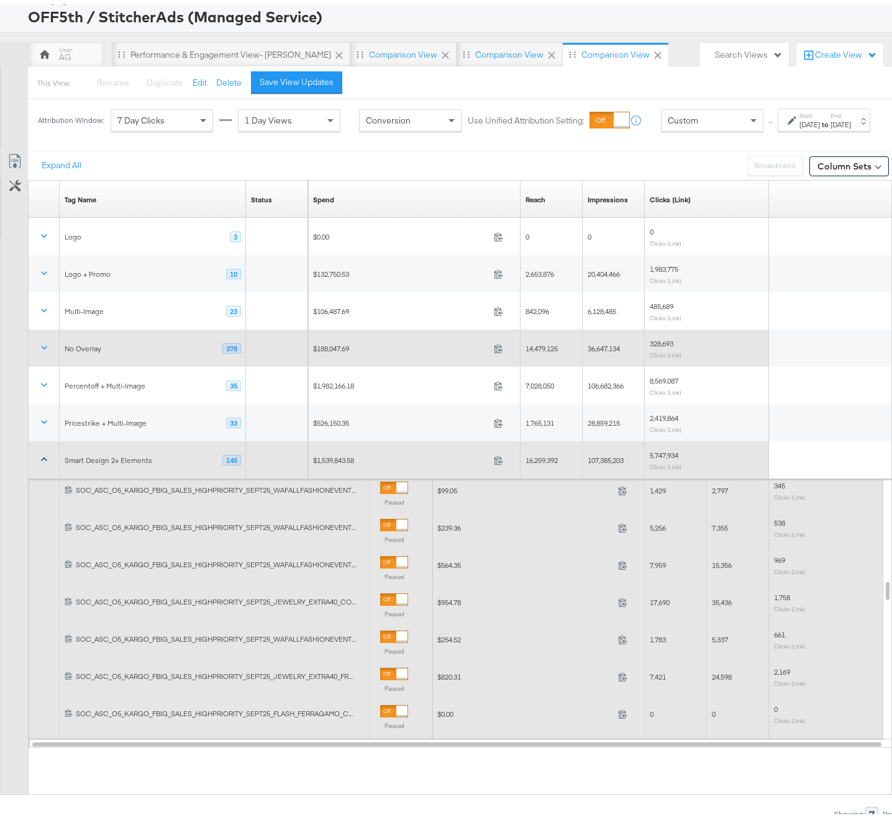
click at [170, 335] on div "No Overlay 378" at bounding box center [153, 344] width 186 height 21
click at [48, 341] on icon at bounding box center [44, 343] width 12 height 12
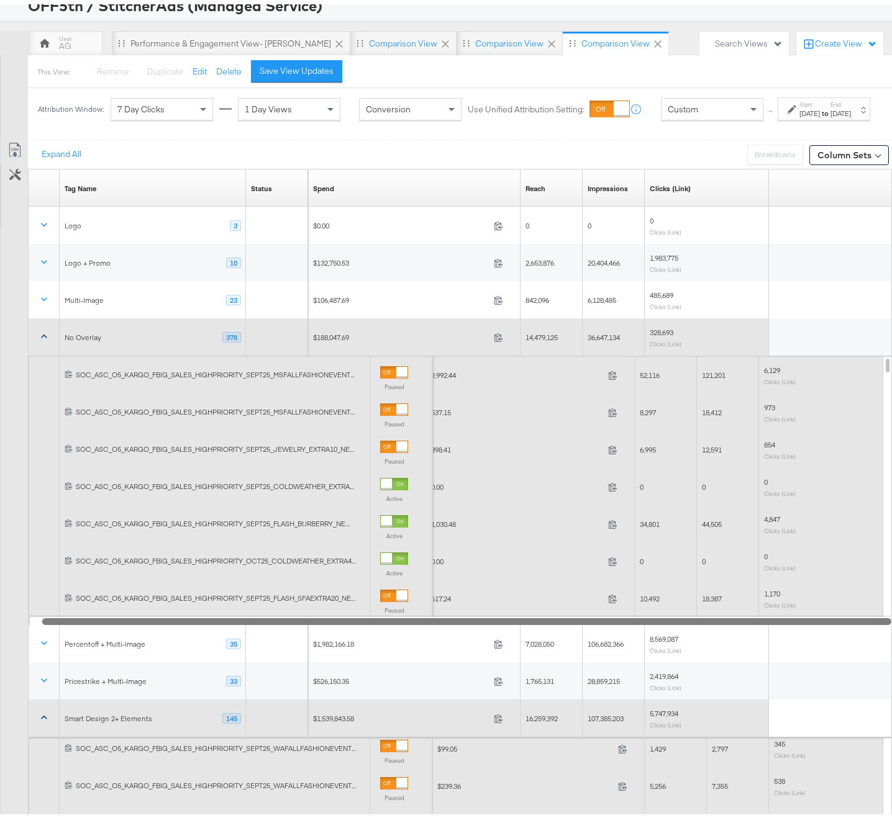
drag, startPoint x: 348, startPoint y: 625, endPoint x: 509, endPoint y: 630, distance: 160.3
click at [509, 622] on div at bounding box center [466, 617] width 849 height 11
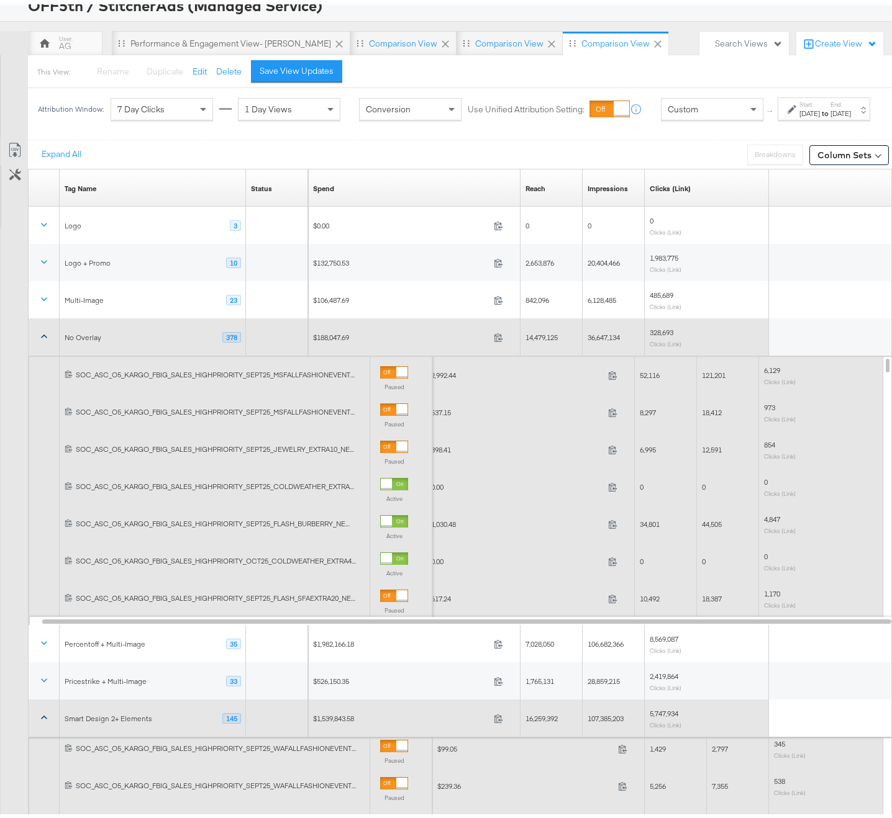
drag, startPoint x: 265, startPoint y: 382, endPoint x: 380, endPoint y: 381, distance: 114.9
click at [380, 381] on div "120234902807150612 SOC_ASC_O5_KARGO_FBIG_SALES_HIGHPRIORITY_SEPT25_MSFALLFASHIO…" at bounding box center [230, 370] width 403 height 37
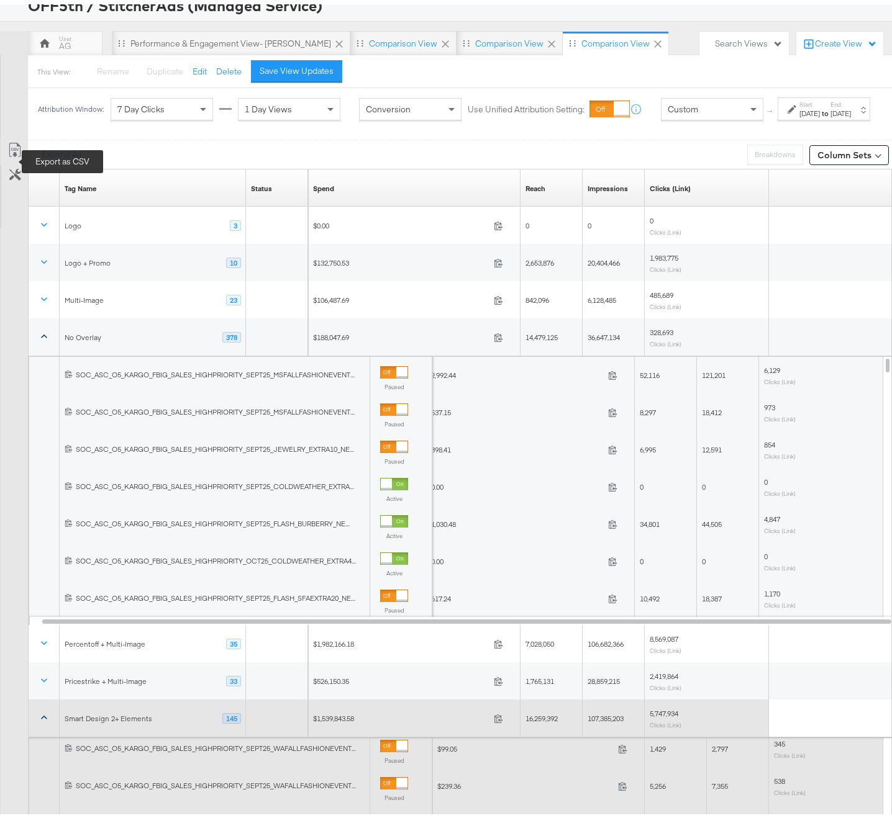
click at [10, 153] on icon at bounding box center [14, 145] width 15 height 15
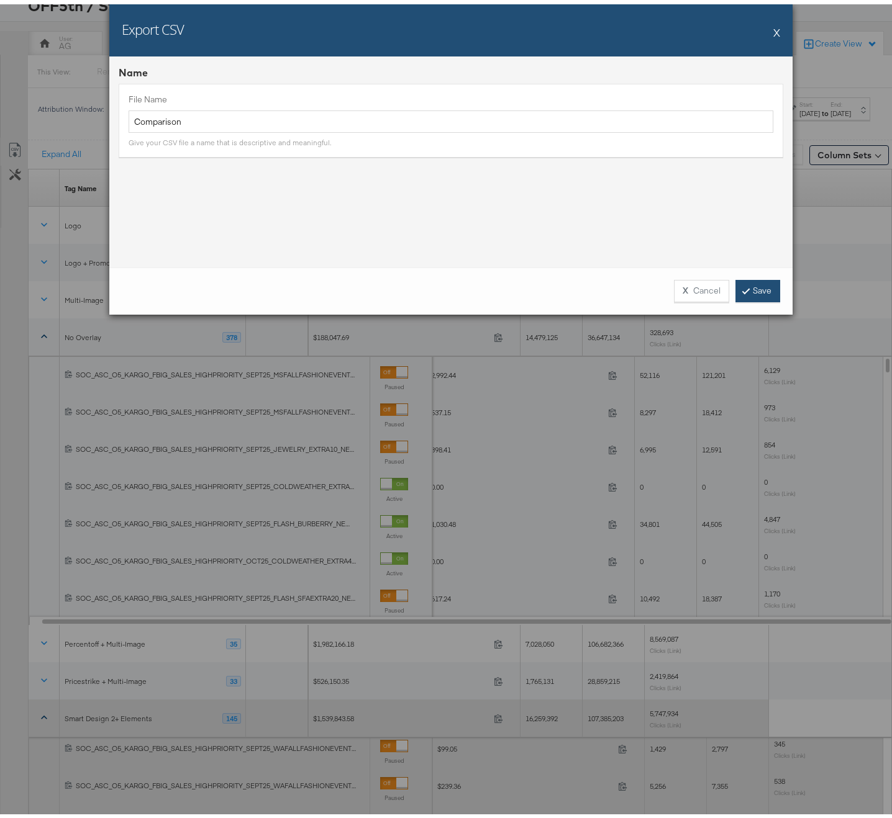
click at [745, 276] on link "Save" at bounding box center [757, 287] width 45 height 22
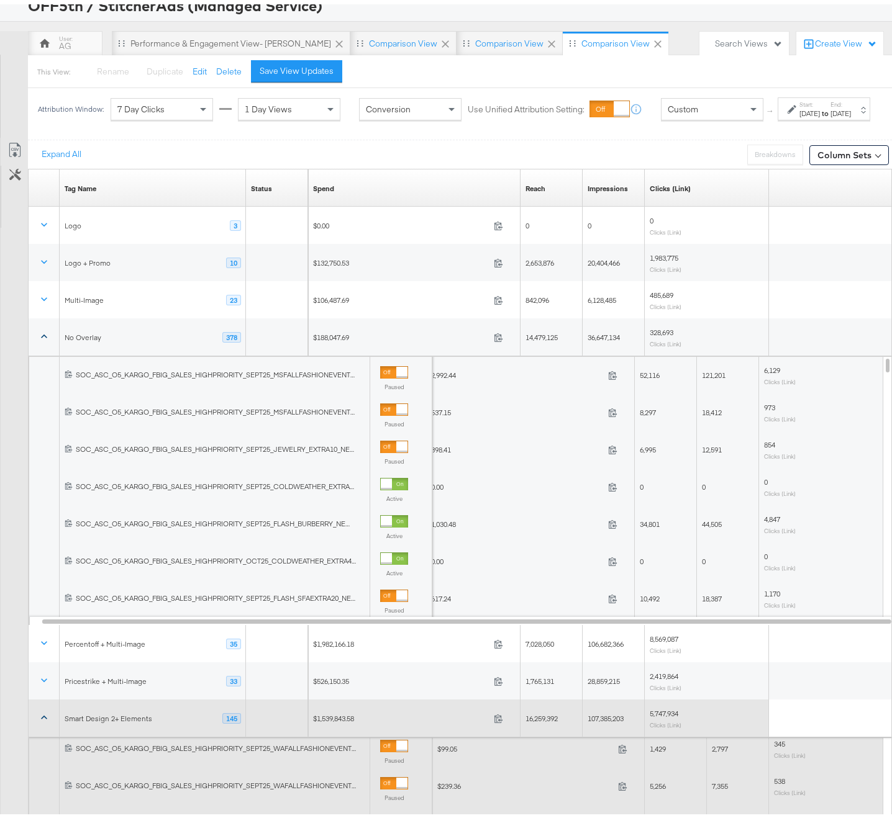
scroll to position [0, 0]
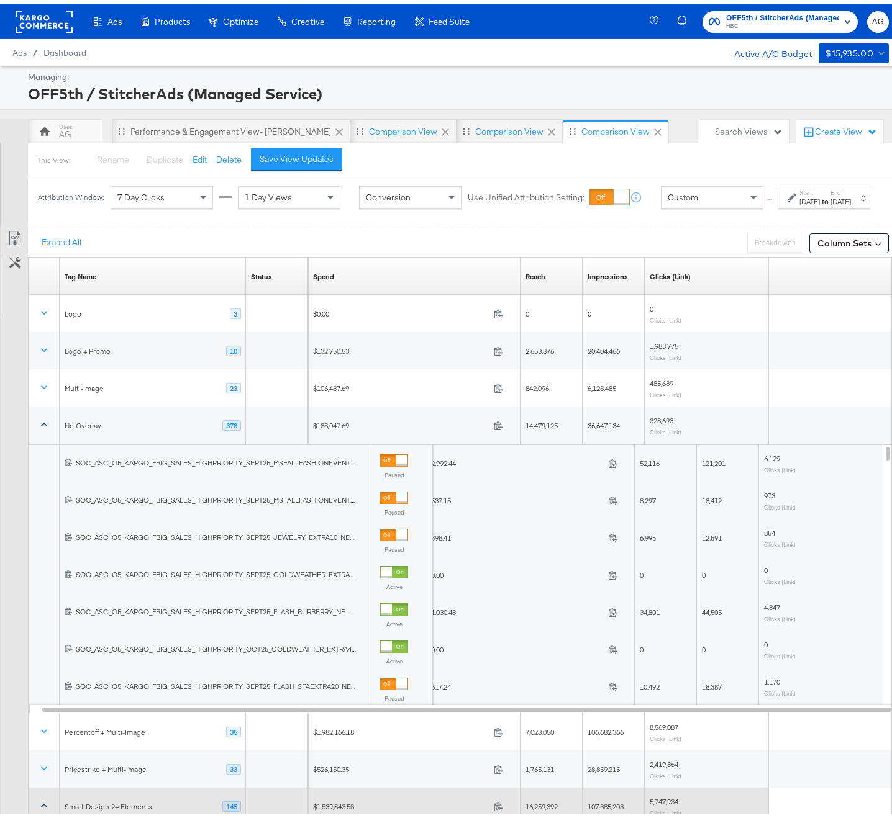
click at [49, 19] on rect at bounding box center [44, 17] width 57 height 22
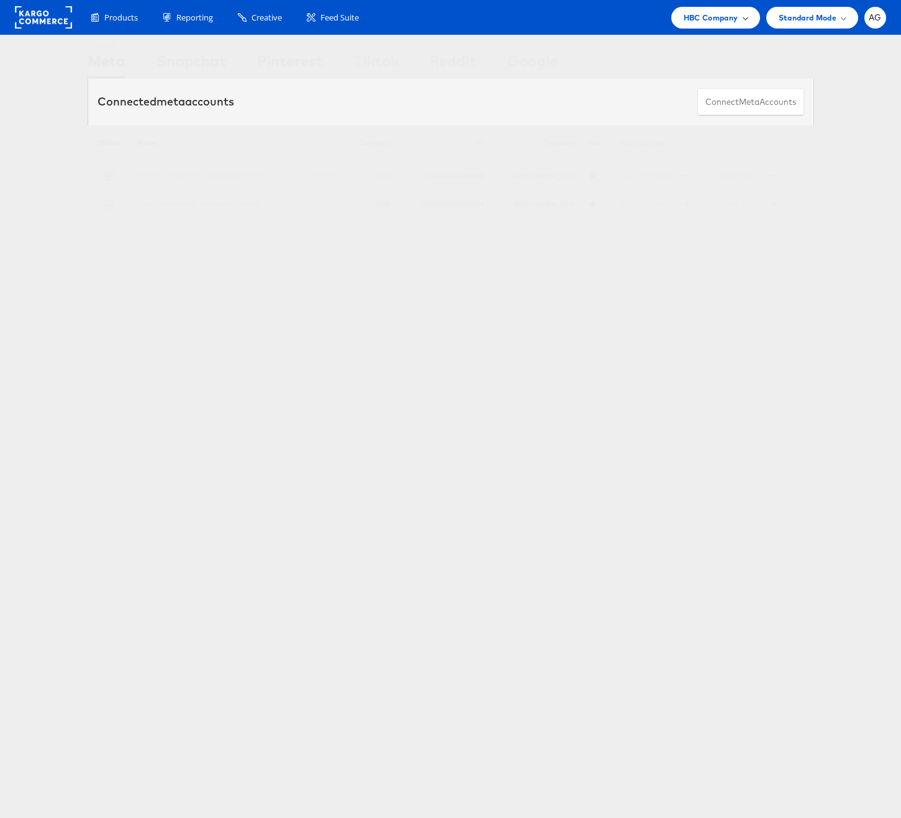
click at [729, 14] on span "HBC Company" at bounding box center [711, 17] width 55 height 13
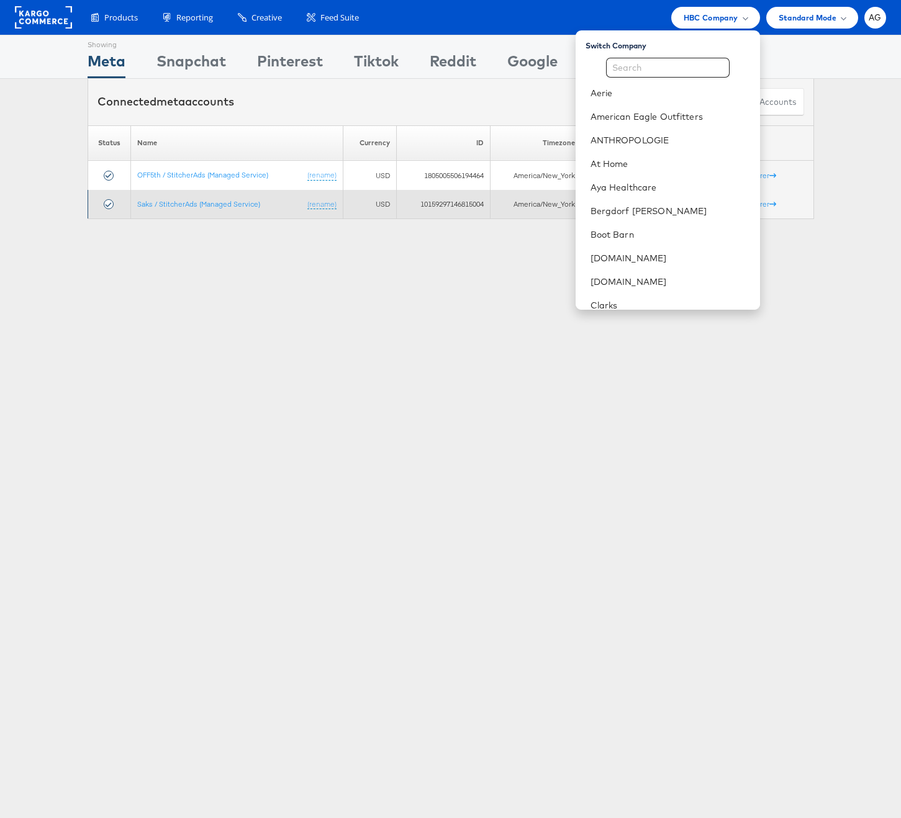
click at [183, 192] on td "Saks / StitcherAds (Managed Service) (rename)" at bounding box center [237, 204] width 212 height 29
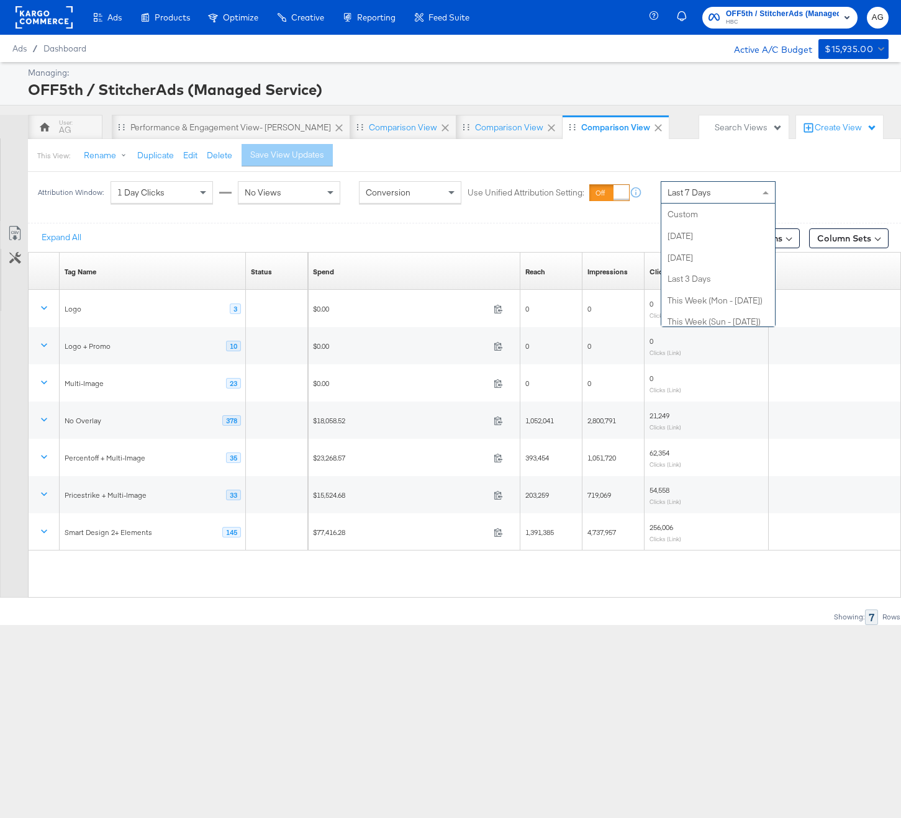
click at [700, 197] on span "Last 7 Days" at bounding box center [689, 192] width 43 height 11
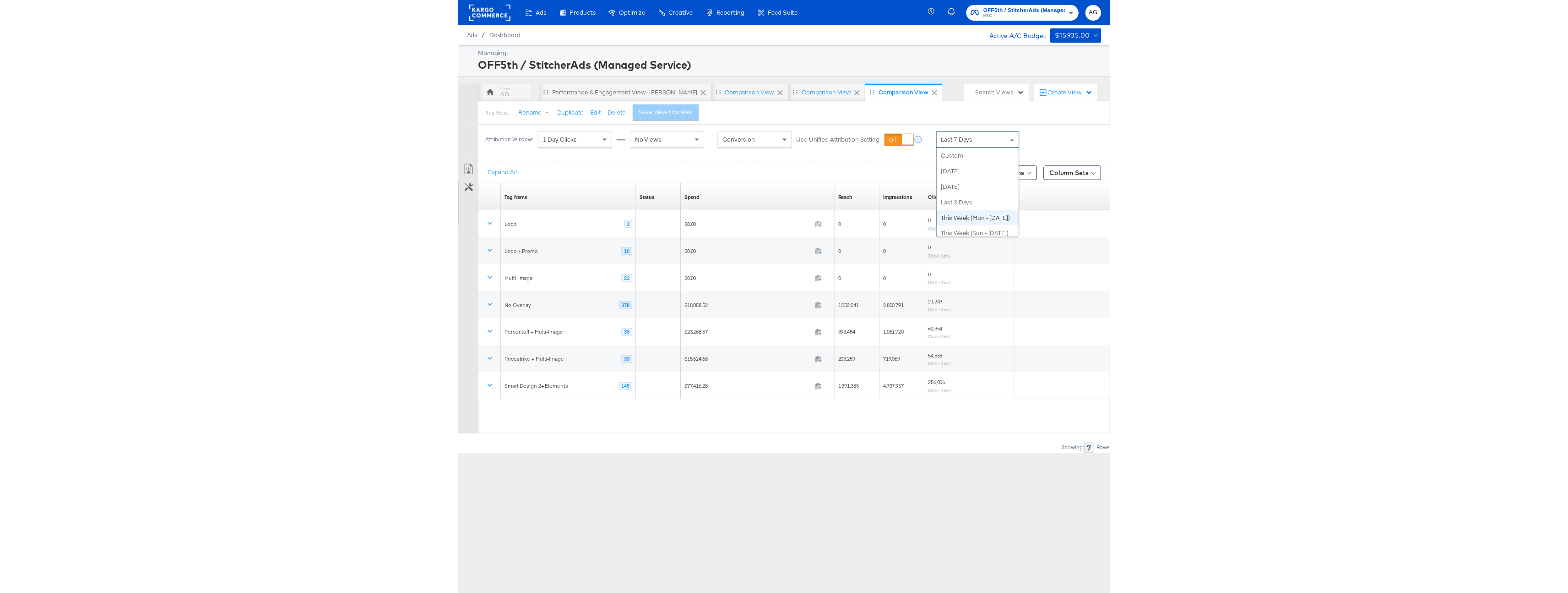
scroll to position [178, 0]
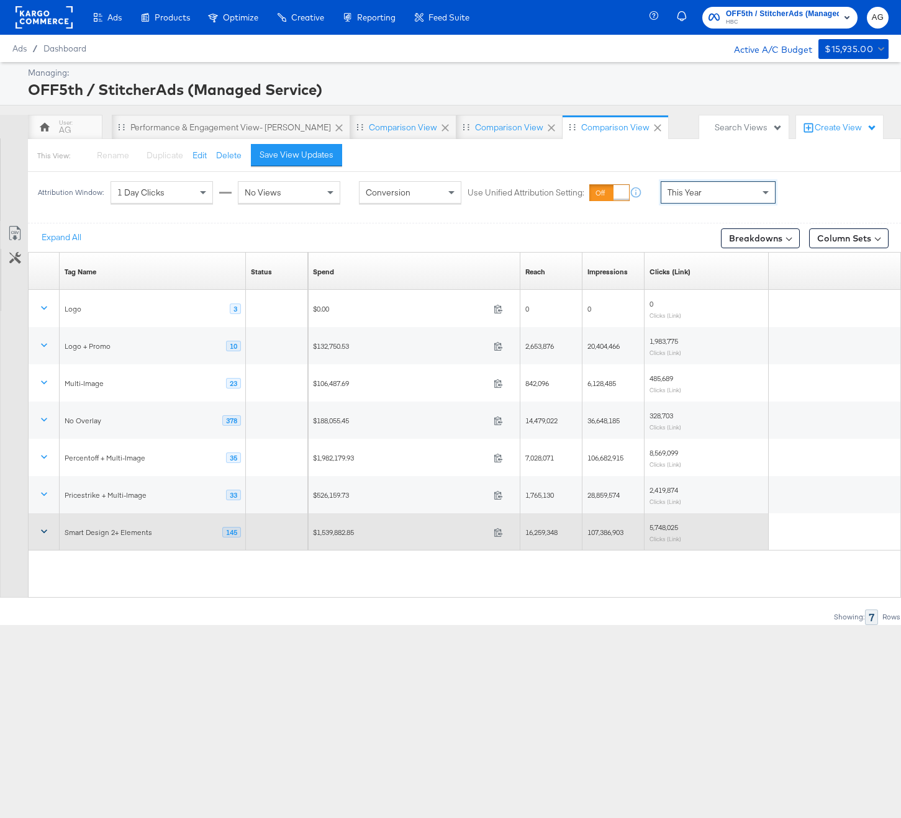
click at [50, 529] on button at bounding box center [44, 532] width 30 height 22
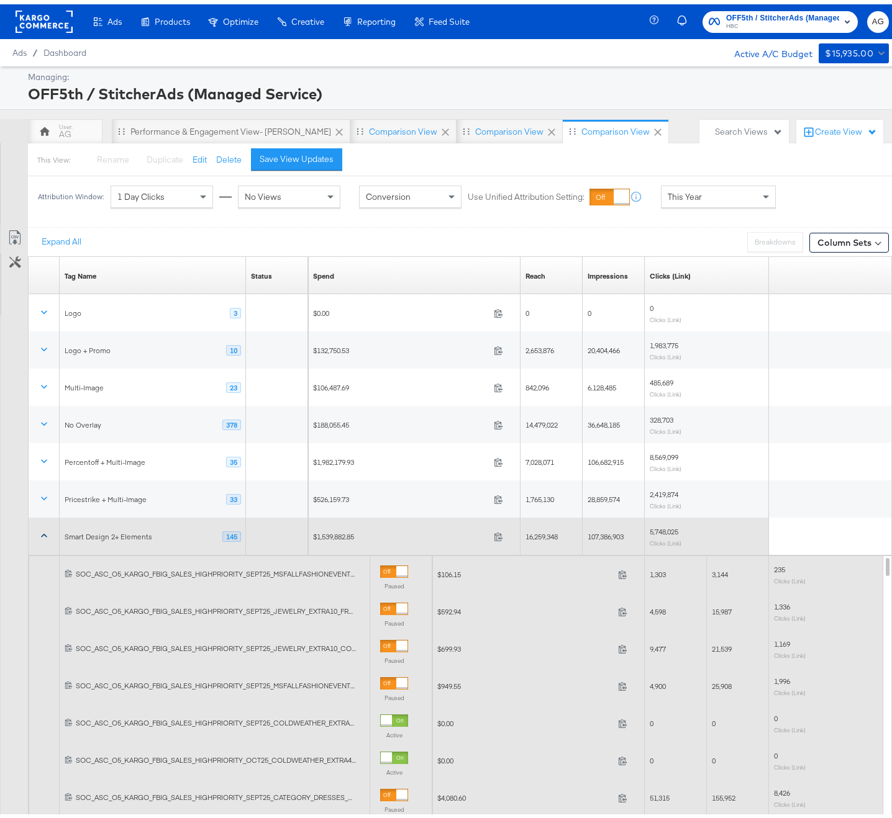
click at [40, 538] on button at bounding box center [44, 532] width 30 height 22
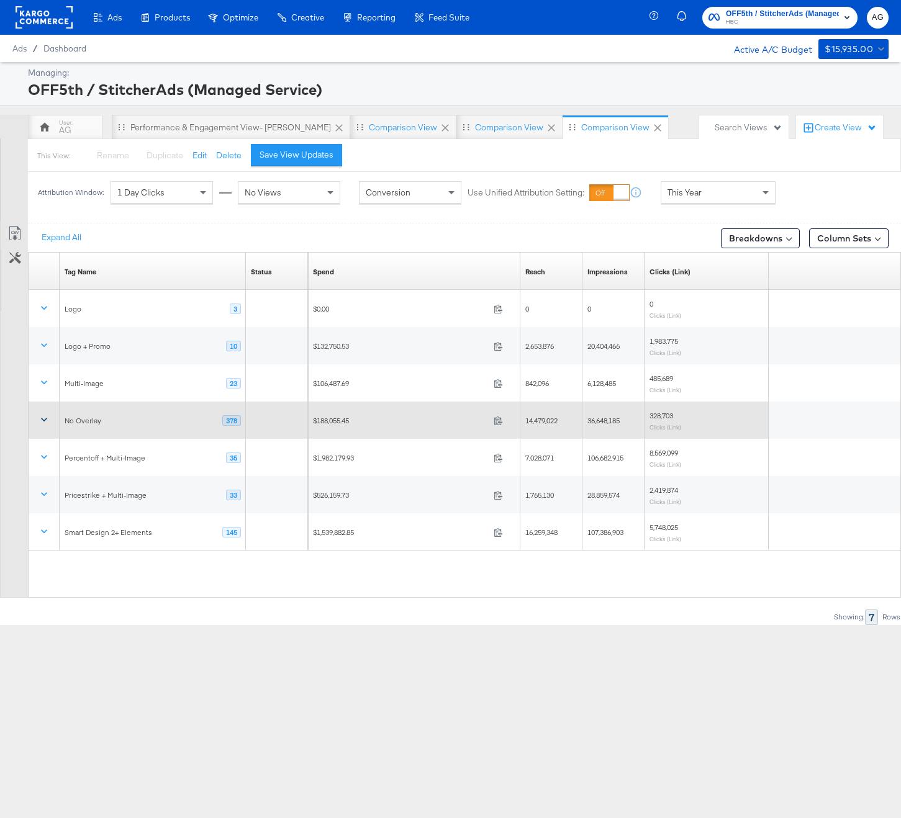
click at [48, 425] on icon at bounding box center [44, 420] width 12 height 12
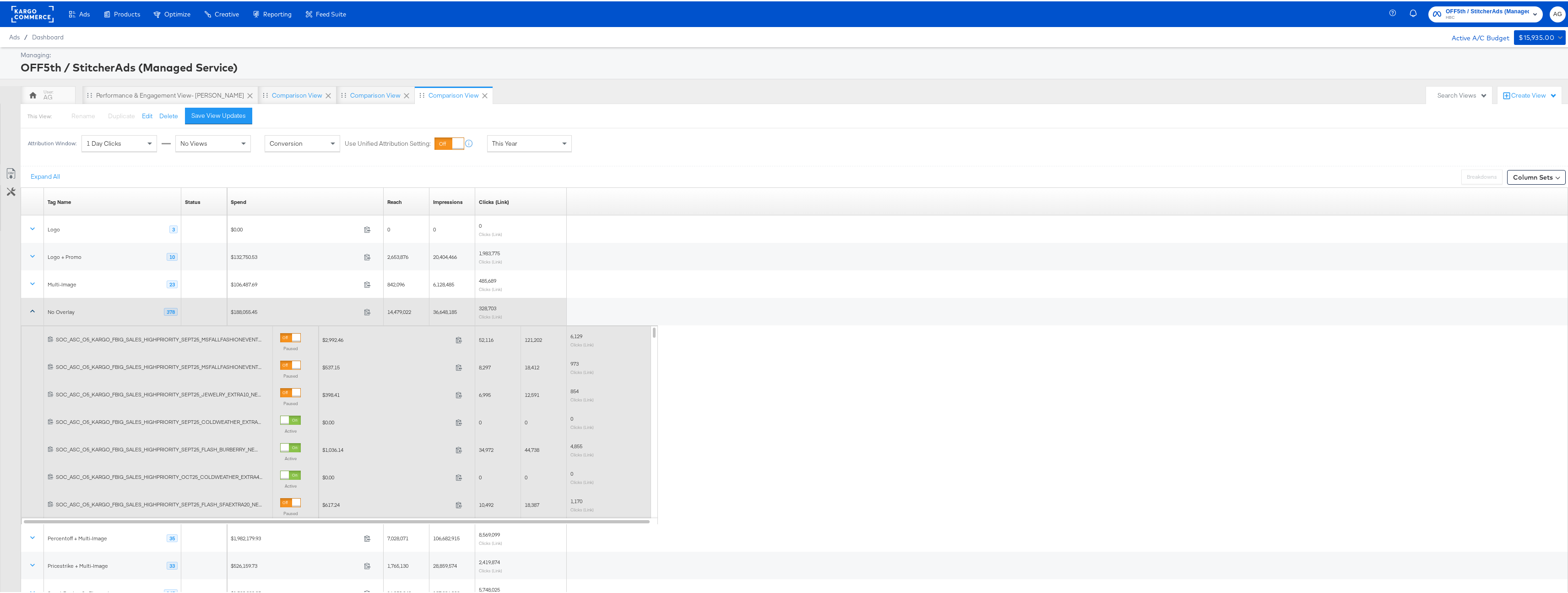
click at [26, 18] on rect at bounding box center [32, 13] width 42 height 16
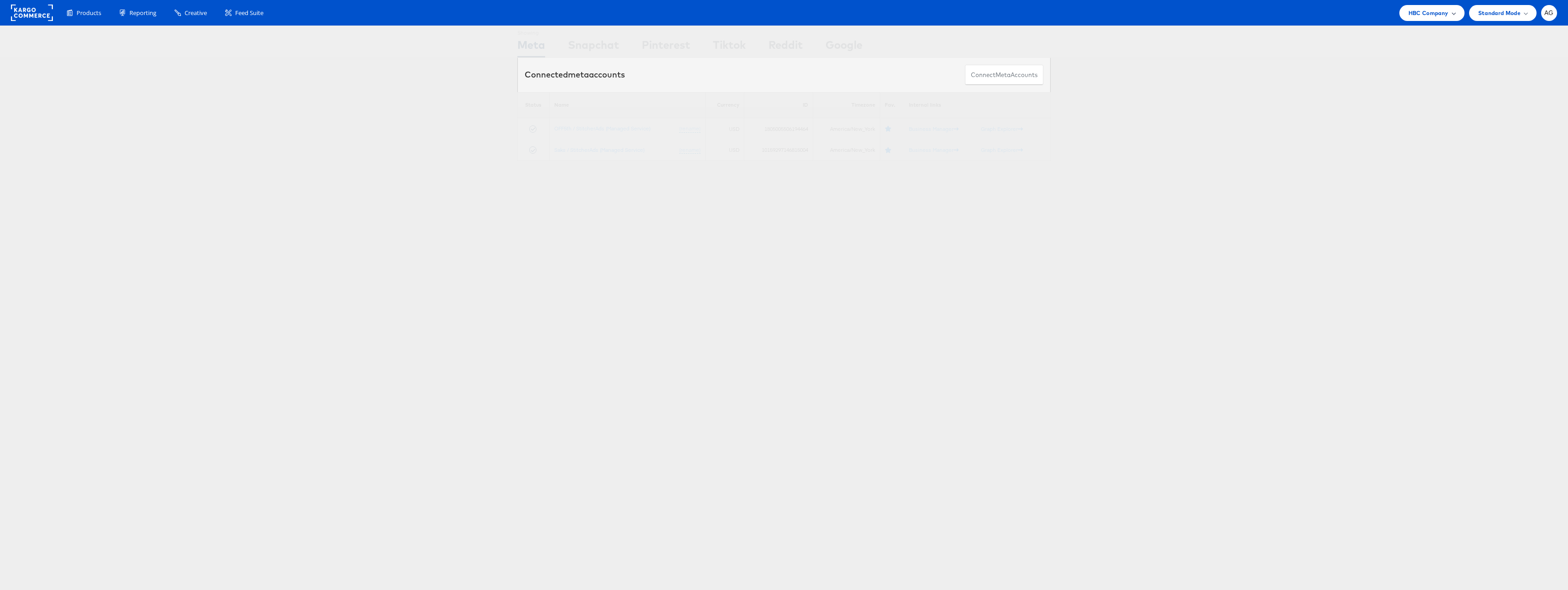
click at [1437, 13] on span "HBC Company" at bounding box center [1429, 12] width 40 height 10
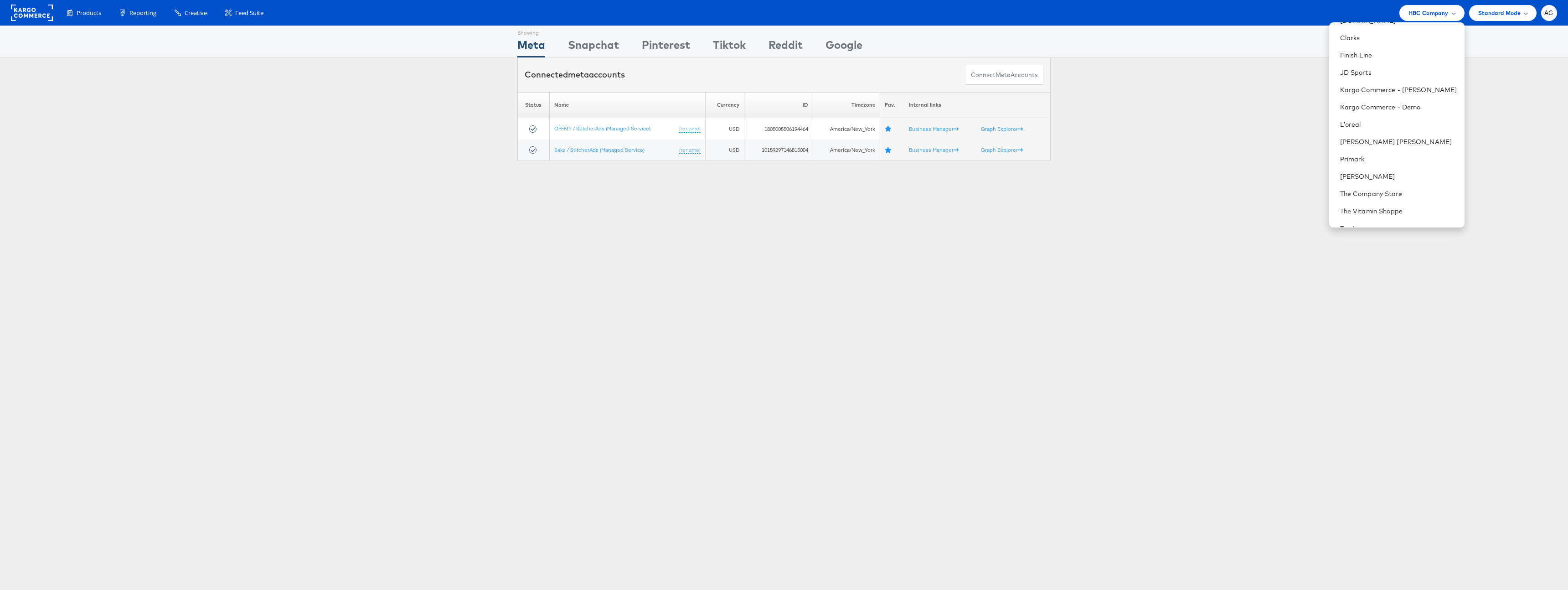
scroll to position [217, 0]
click at [1374, 214] on link "Urban Outfitters" at bounding box center [1399, 214] width 117 height 9
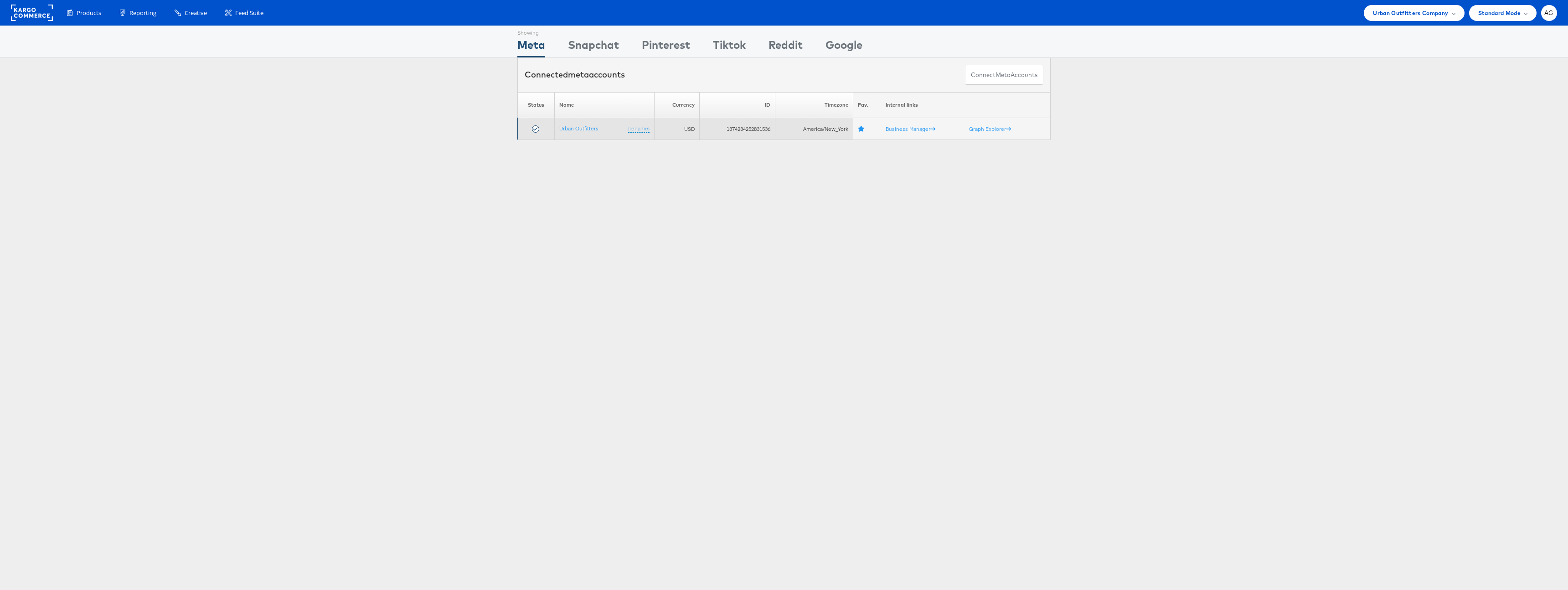
click at [588, 132] on td "Urban Outfitters (rename)" at bounding box center [604, 129] width 100 height 22
click at [588, 131] on link "Urban Outfitters" at bounding box center [578, 128] width 39 height 7
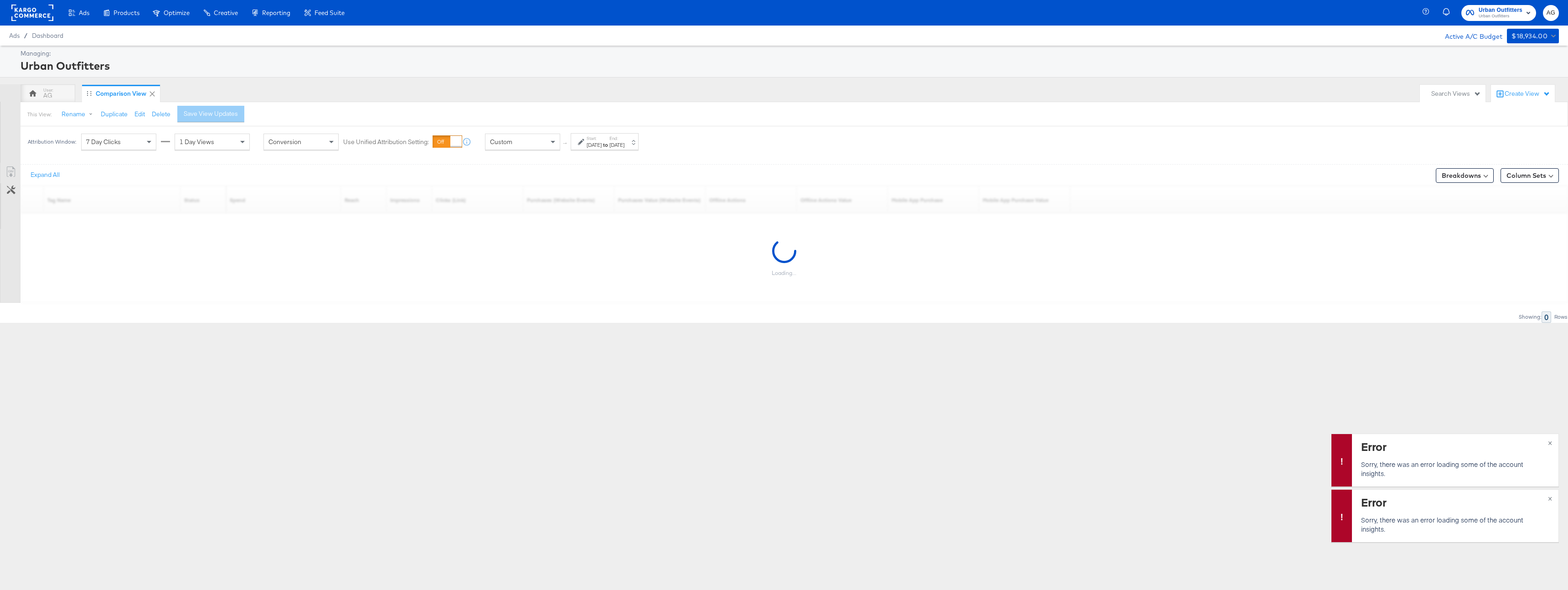
click at [36, 18] on rect at bounding box center [32, 12] width 42 height 16
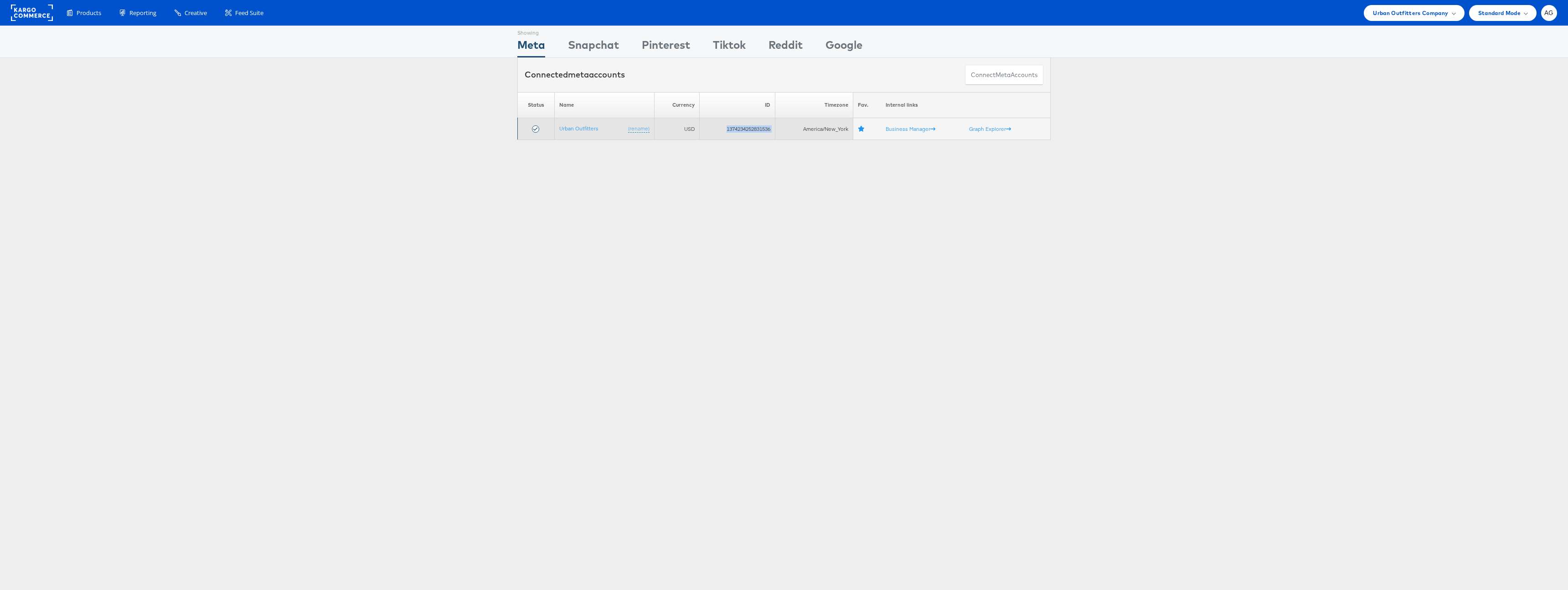
drag, startPoint x: 732, startPoint y: 128, endPoint x: 776, endPoint y: 131, distance: 44.1
click at [776, 131] on tr "Urban Outfitters (rename) USD 1374234252831536 America/New_York Business Manage…" at bounding box center [784, 129] width 533 height 22
copy tr "1374234252831536"
